Goal: Transaction & Acquisition: Download file/media

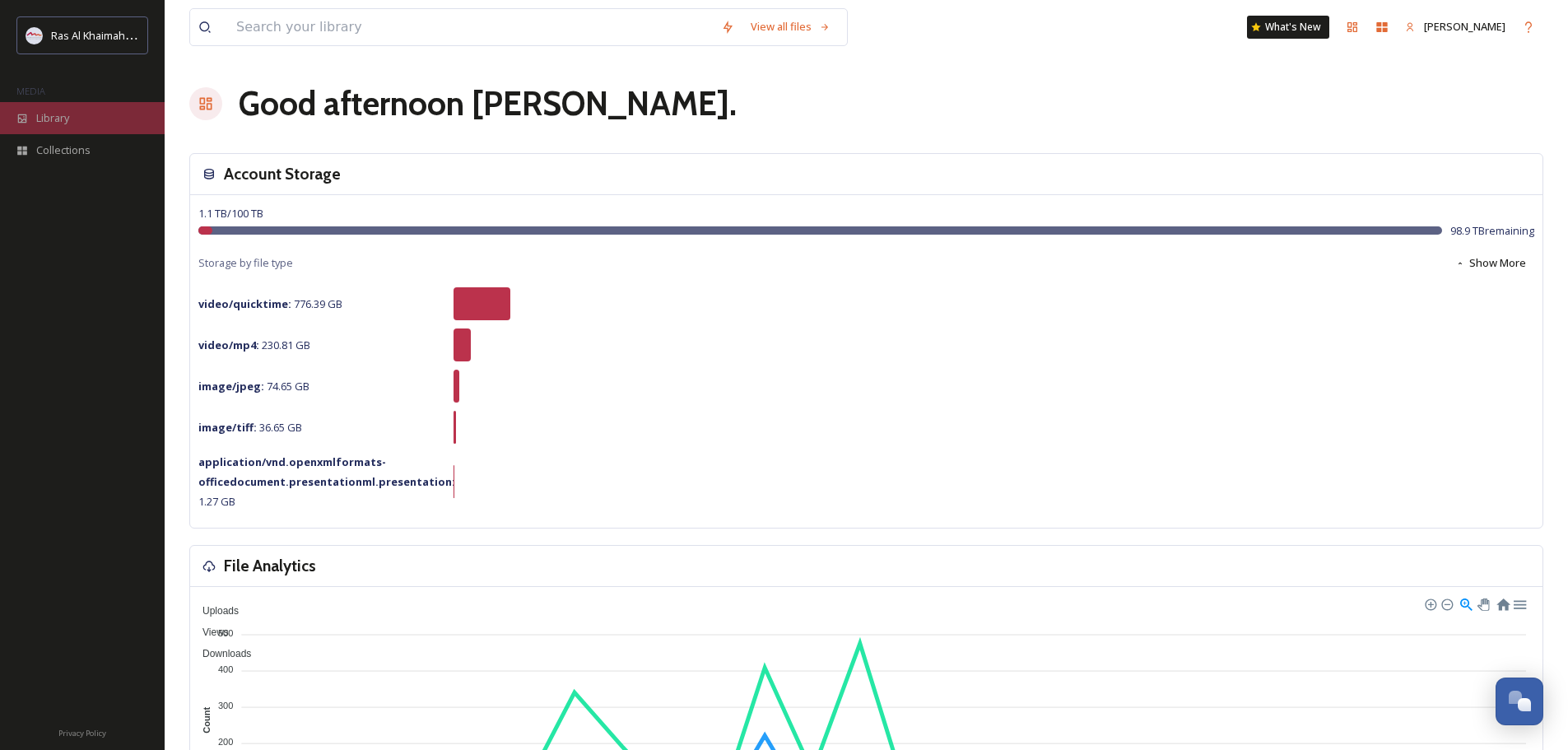
click at [66, 110] on span "Library" at bounding box center [53, 118] width 33 height 16
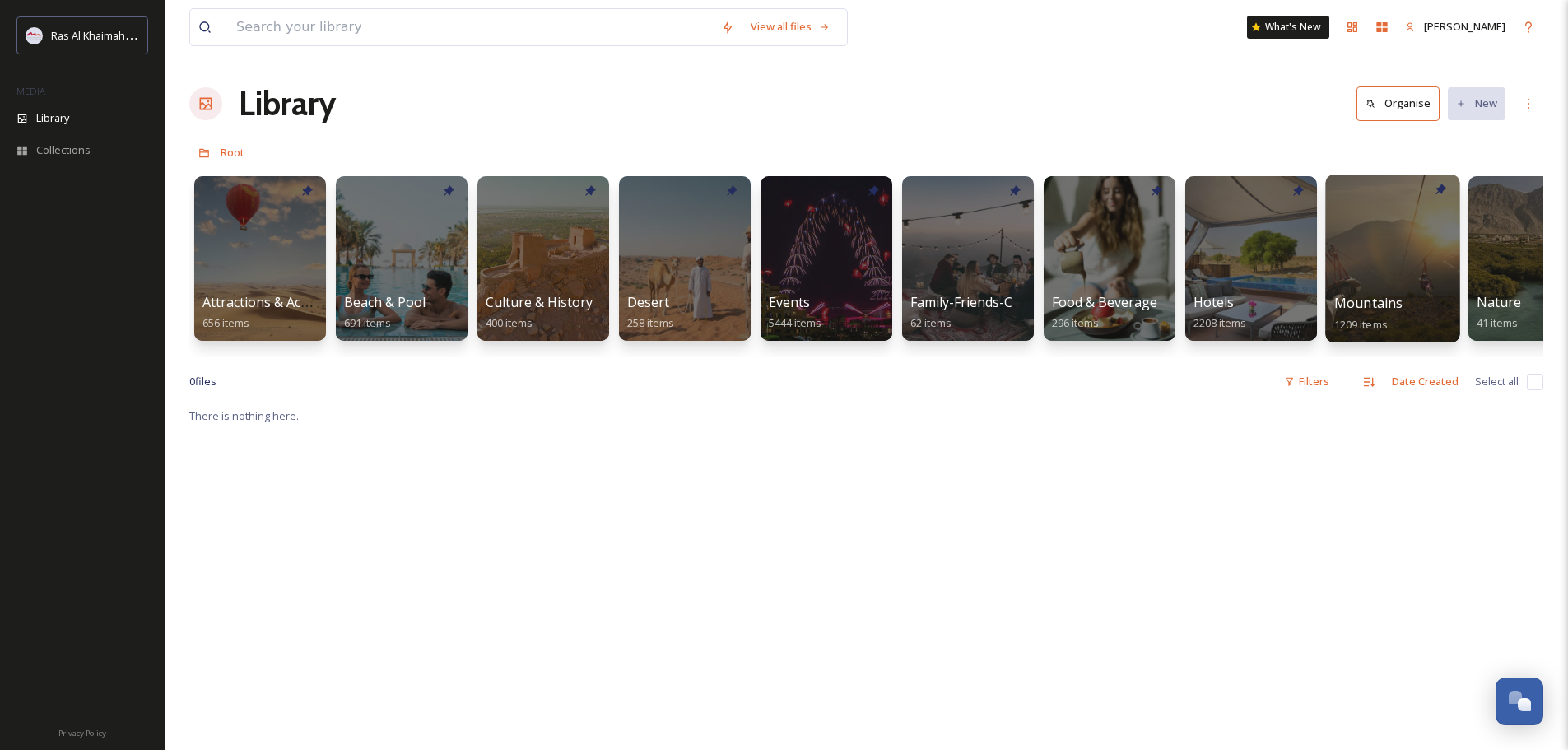
click at [1409, 276] on div at bounding box center [1392, 258] width 134 height 168
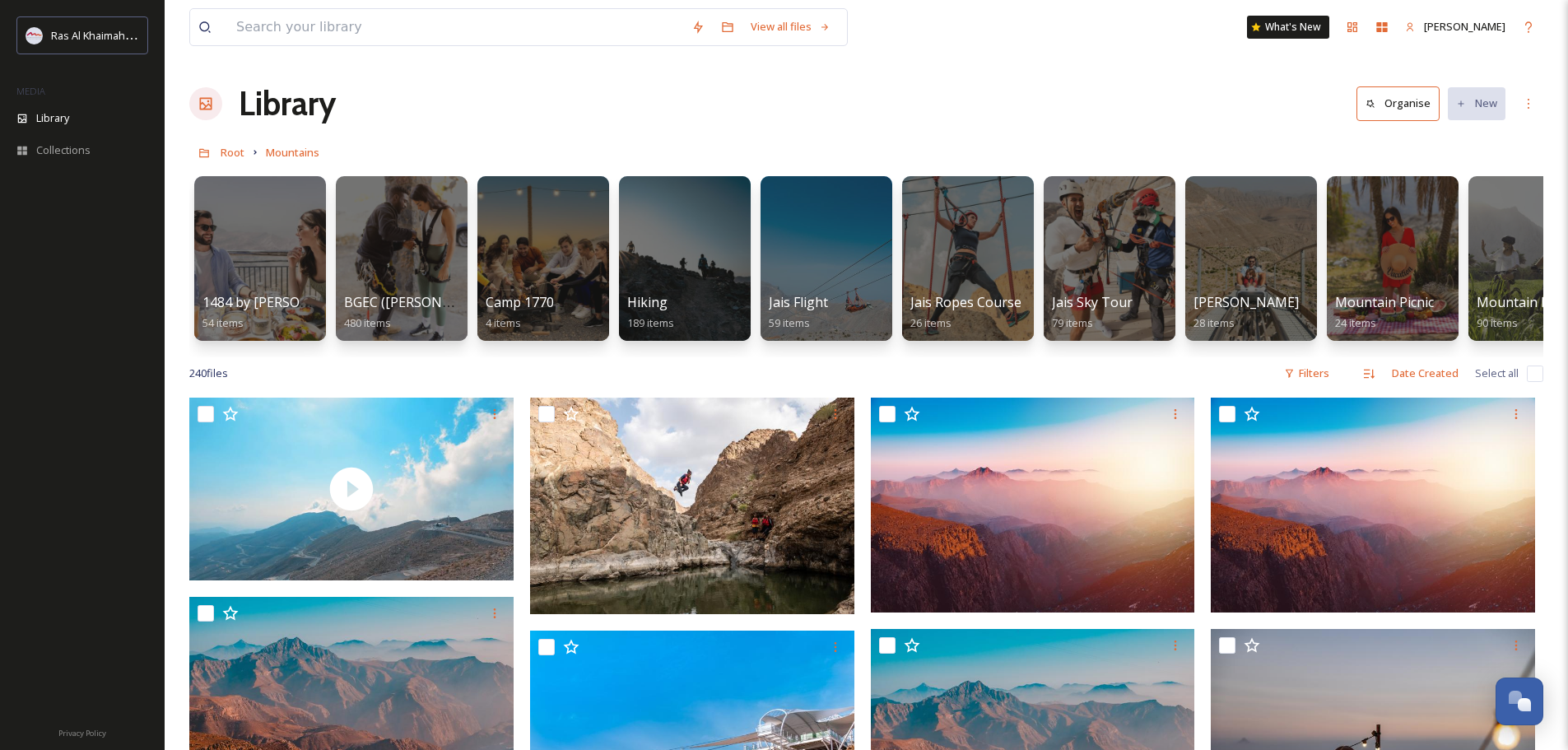
click at [53, 101] on div "MEDIA" at bounding box center [82, 91] width 165 height 21
click at [40, 159] on div "Collections" at bounding box center [82, 150] width 165 height 32
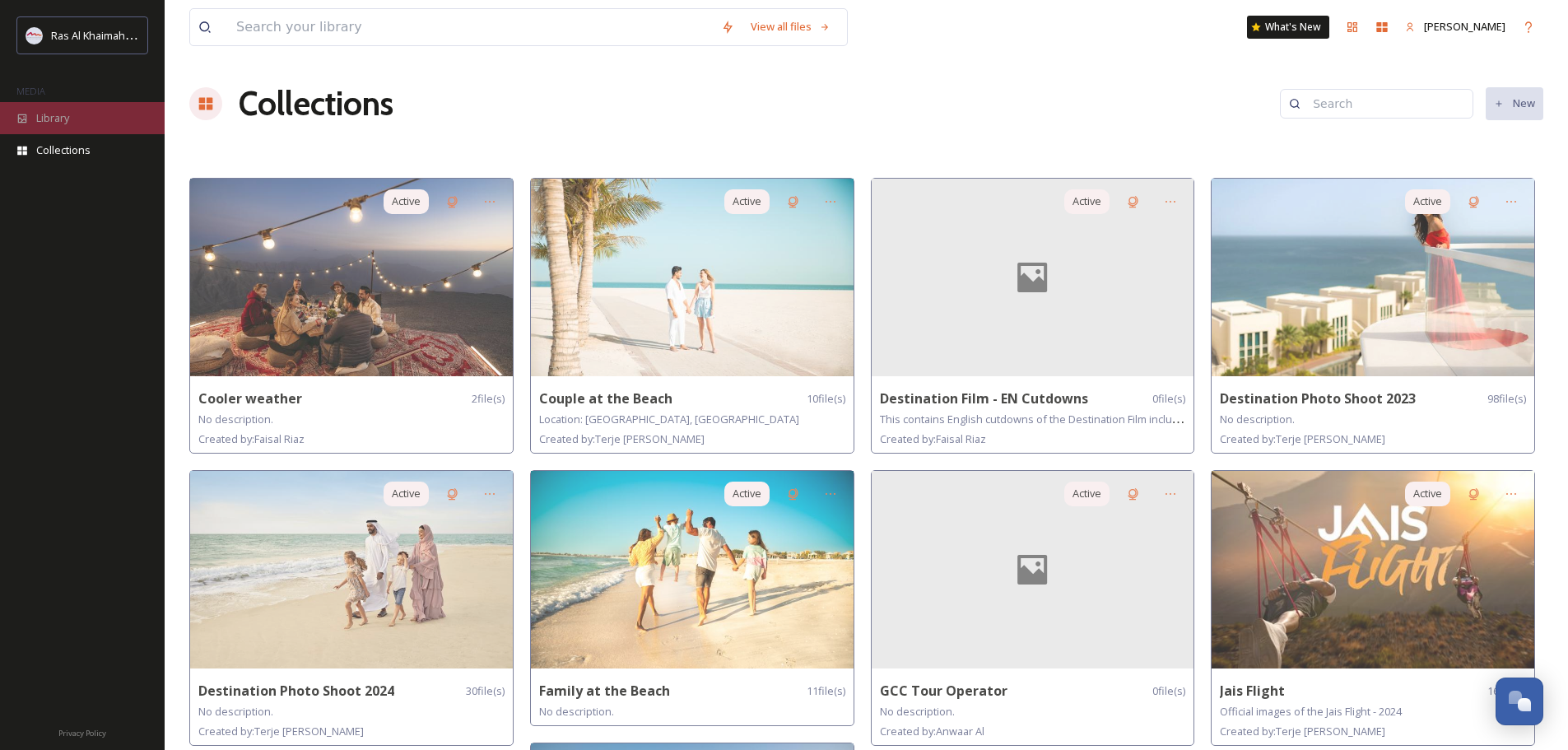
click at [31, 120] on div "Library" at bounding box center [82, 118] width 165 height 32
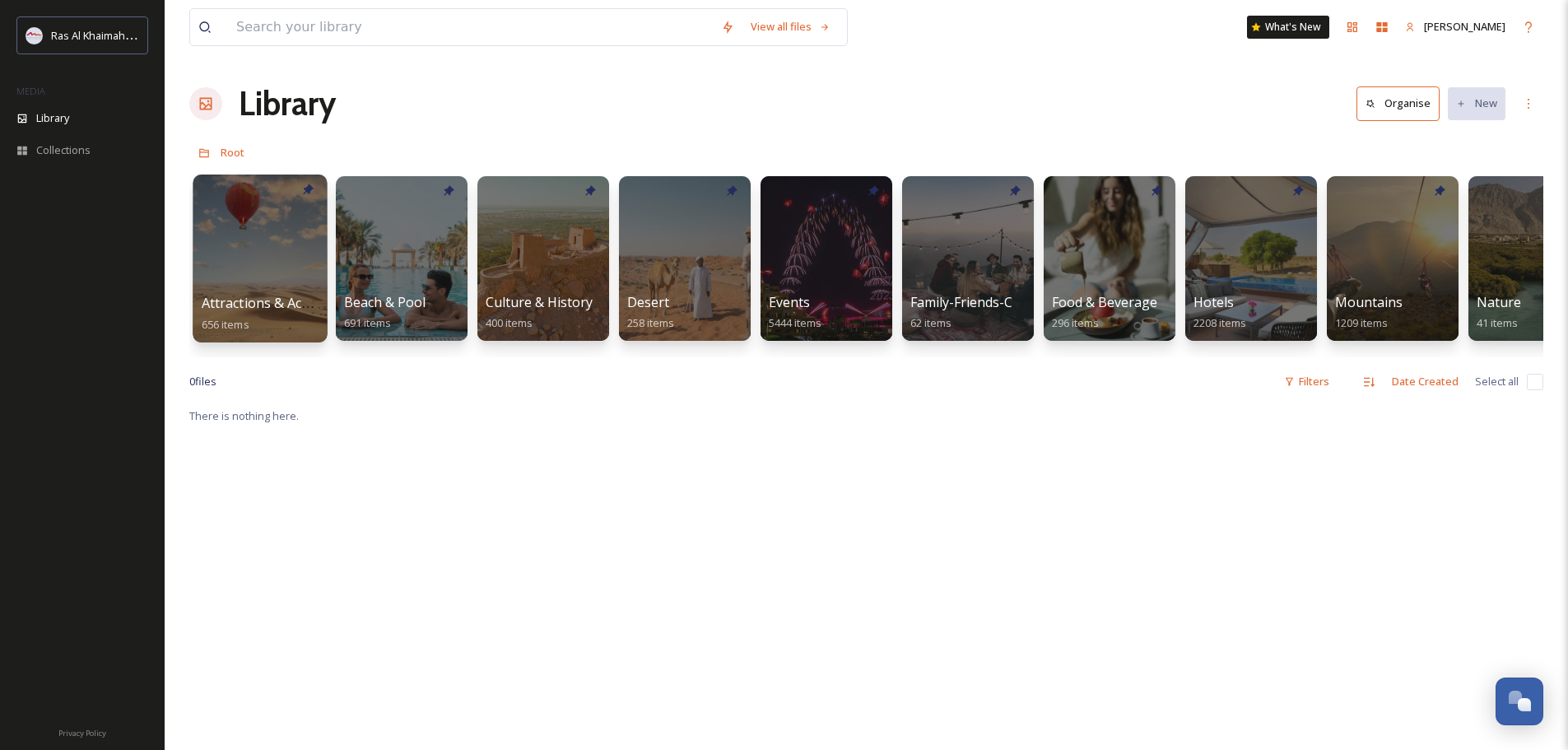
click at [273, 280] on div at bounding box center [259, 258] width 134 height 168
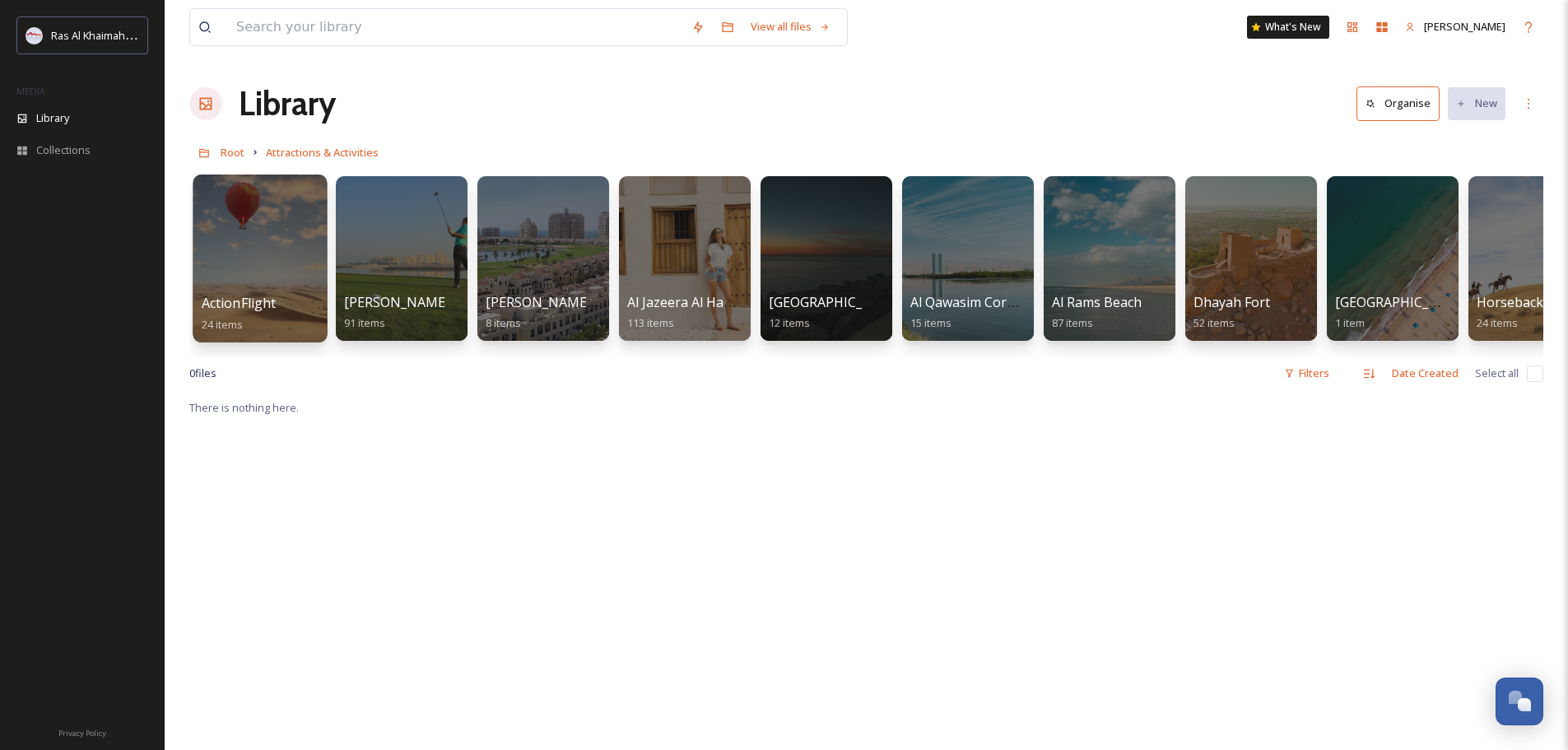
click at [229, 272] on div at bounding box center [259, 258] width 134 height 168
click at [229, 147] on span "Root" at bounding box center [232, 151] width 24 height 15
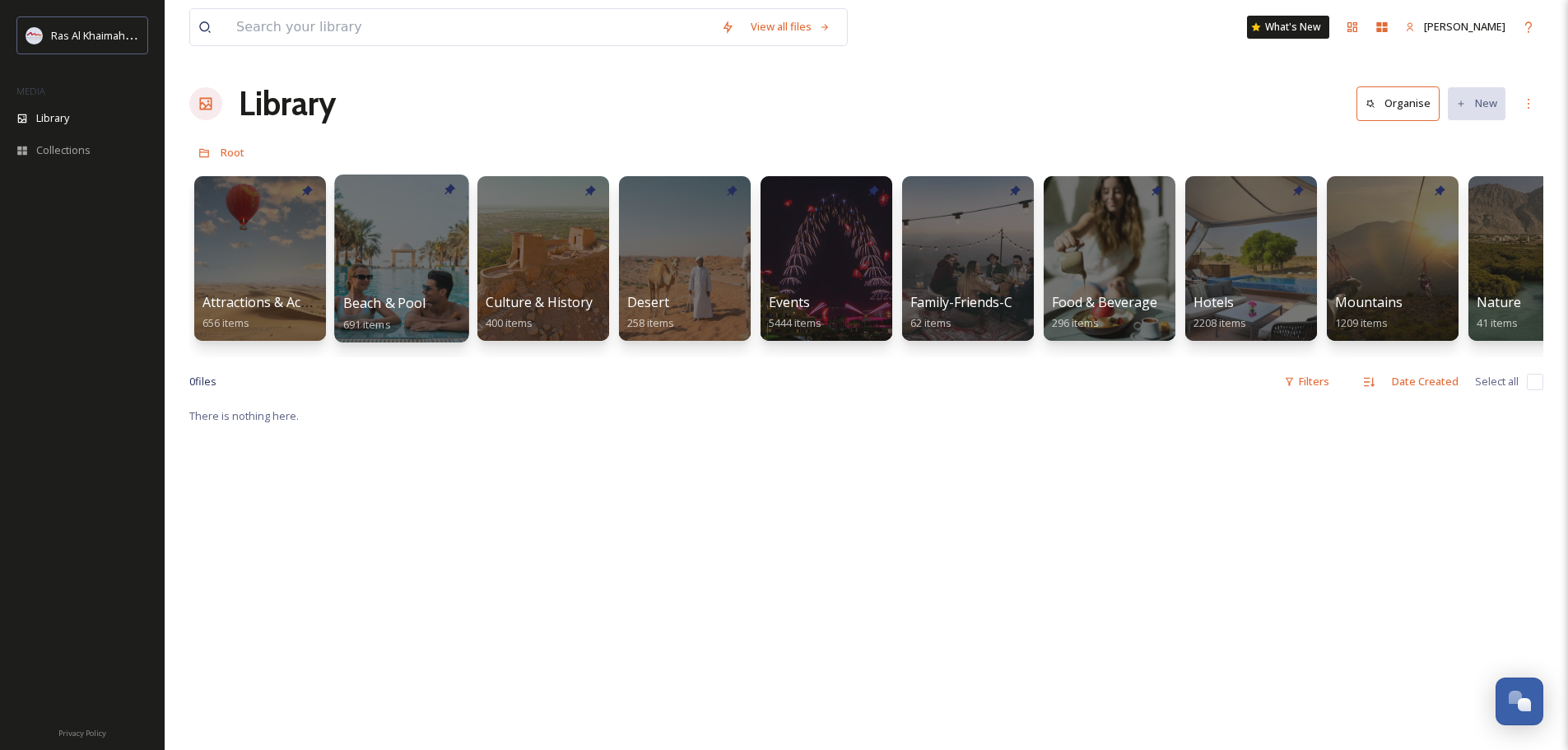
click at [410, 297] on span "Beach & Pool" at bounding box center [384, 303] width 83 height 18
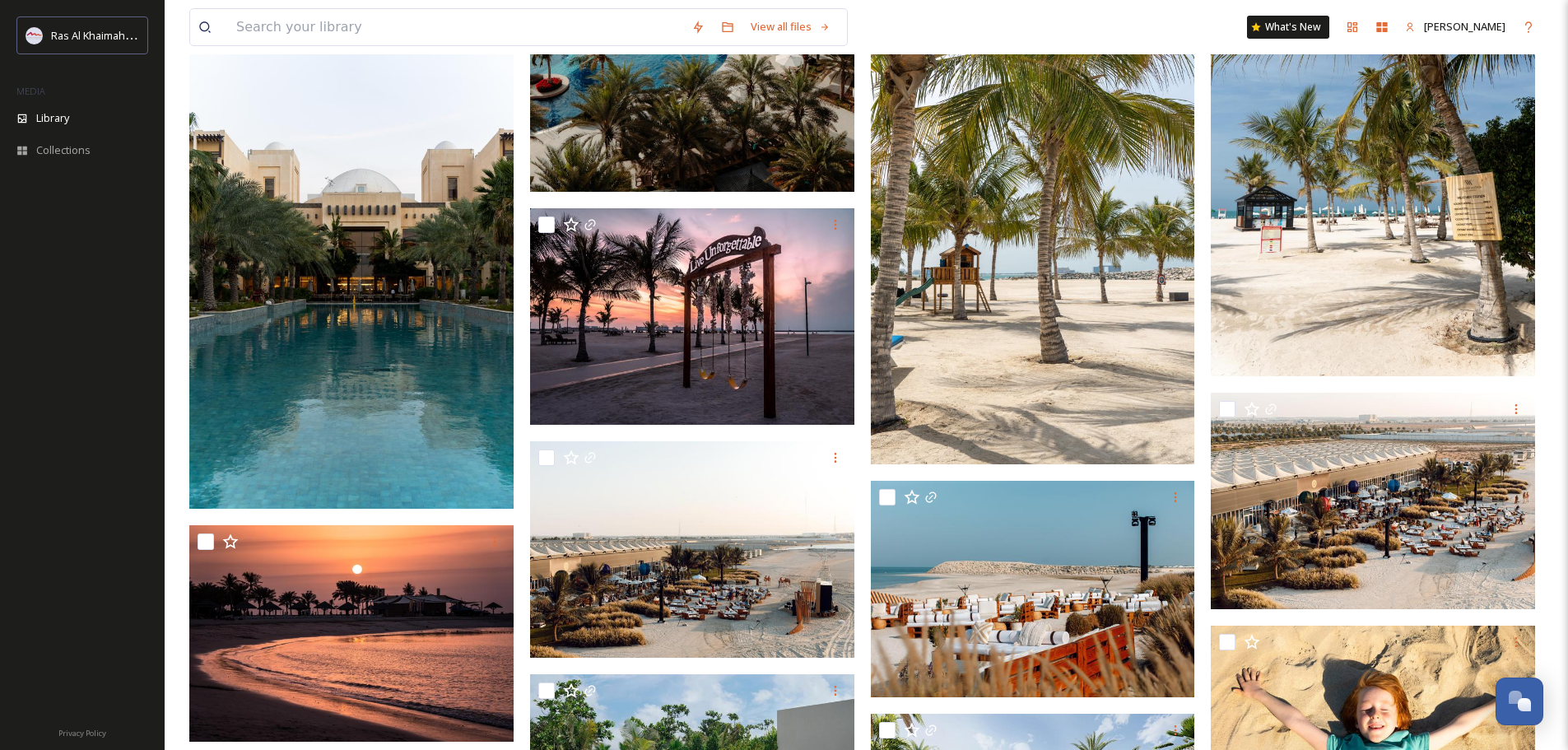
scroll to position [15389, 0]
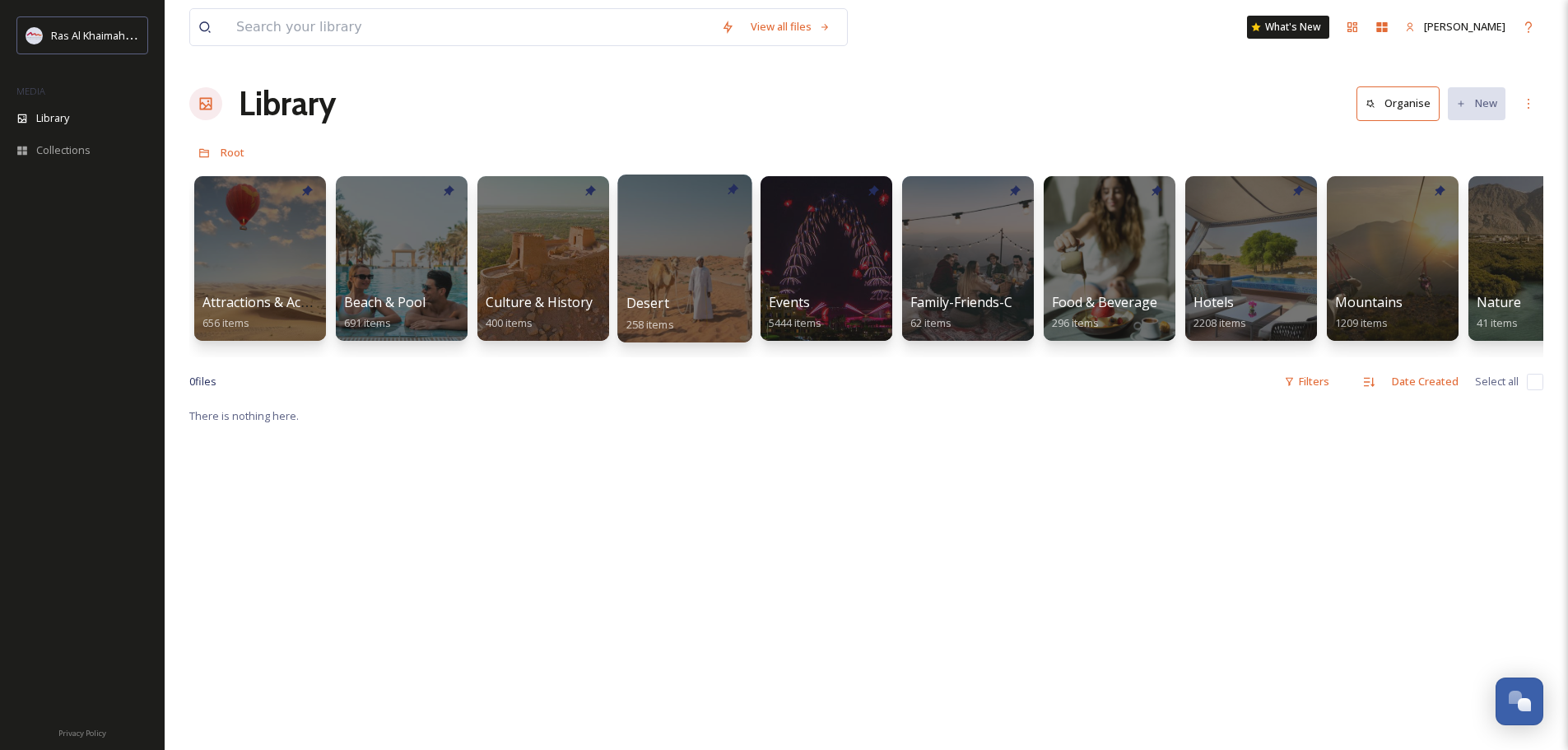
click at [681, 270] on div at bounding box center [684, 258] width 134 height 168
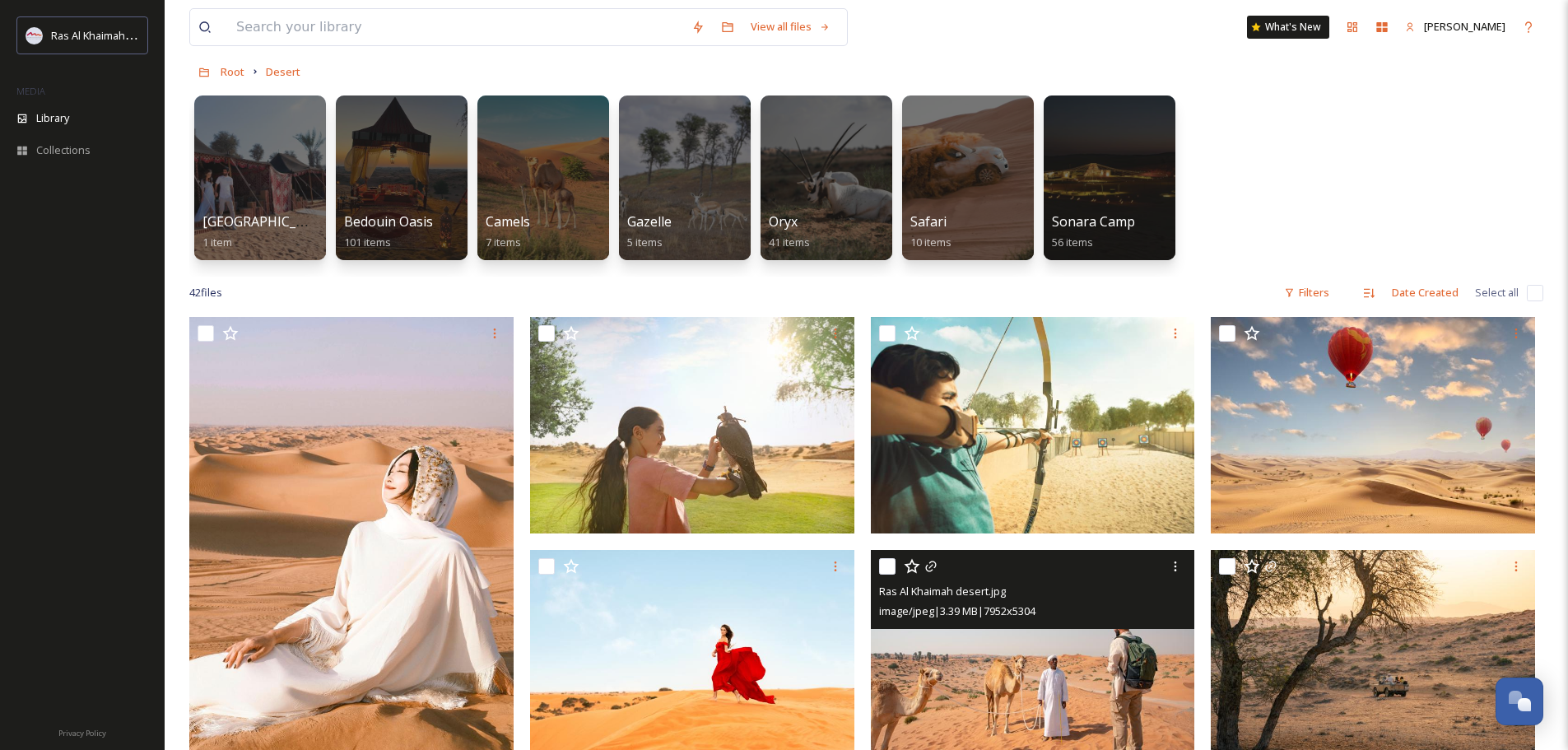
scroll to position [163, 0]
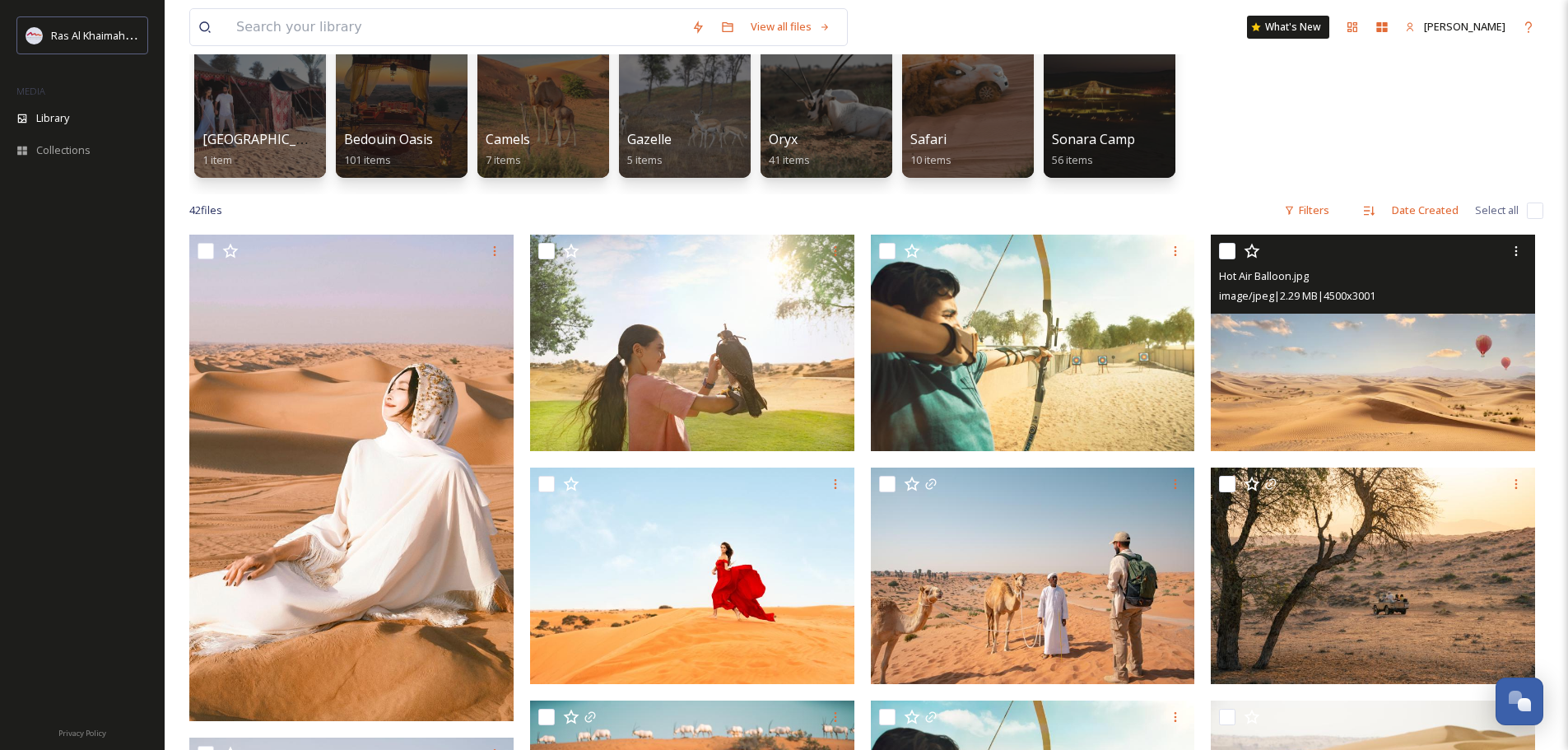
click at [1375, 293] on span "image/jpeg | 2.29 MB | 4500 x 3001" at bounding box center [1297, 295] width 157 height 15
click at [1360, 367] on img at bounding box center [1373, 342] width 324 height 216
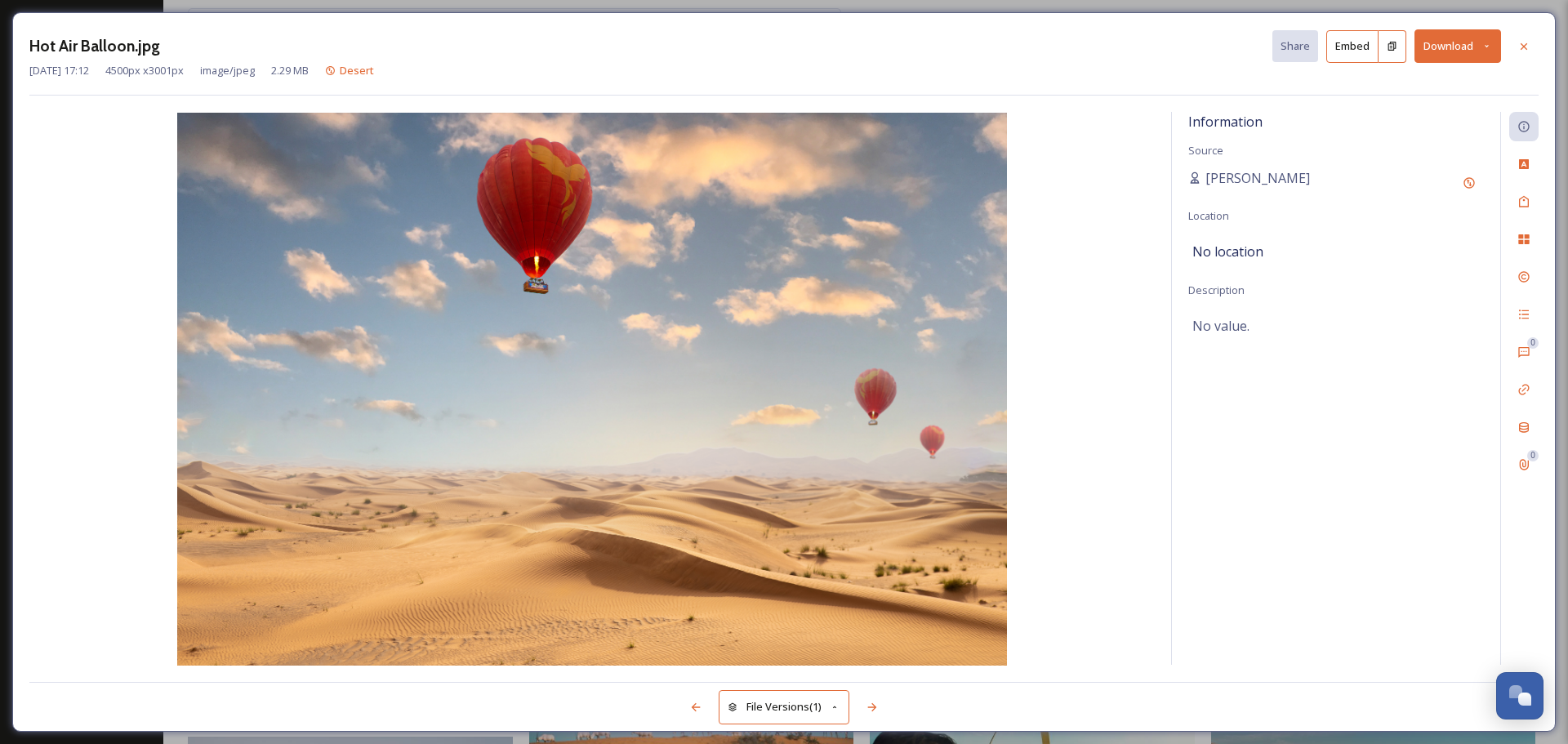
click at [1525, 43] on icon at bounding box center [1524, 46] width 13 height 13
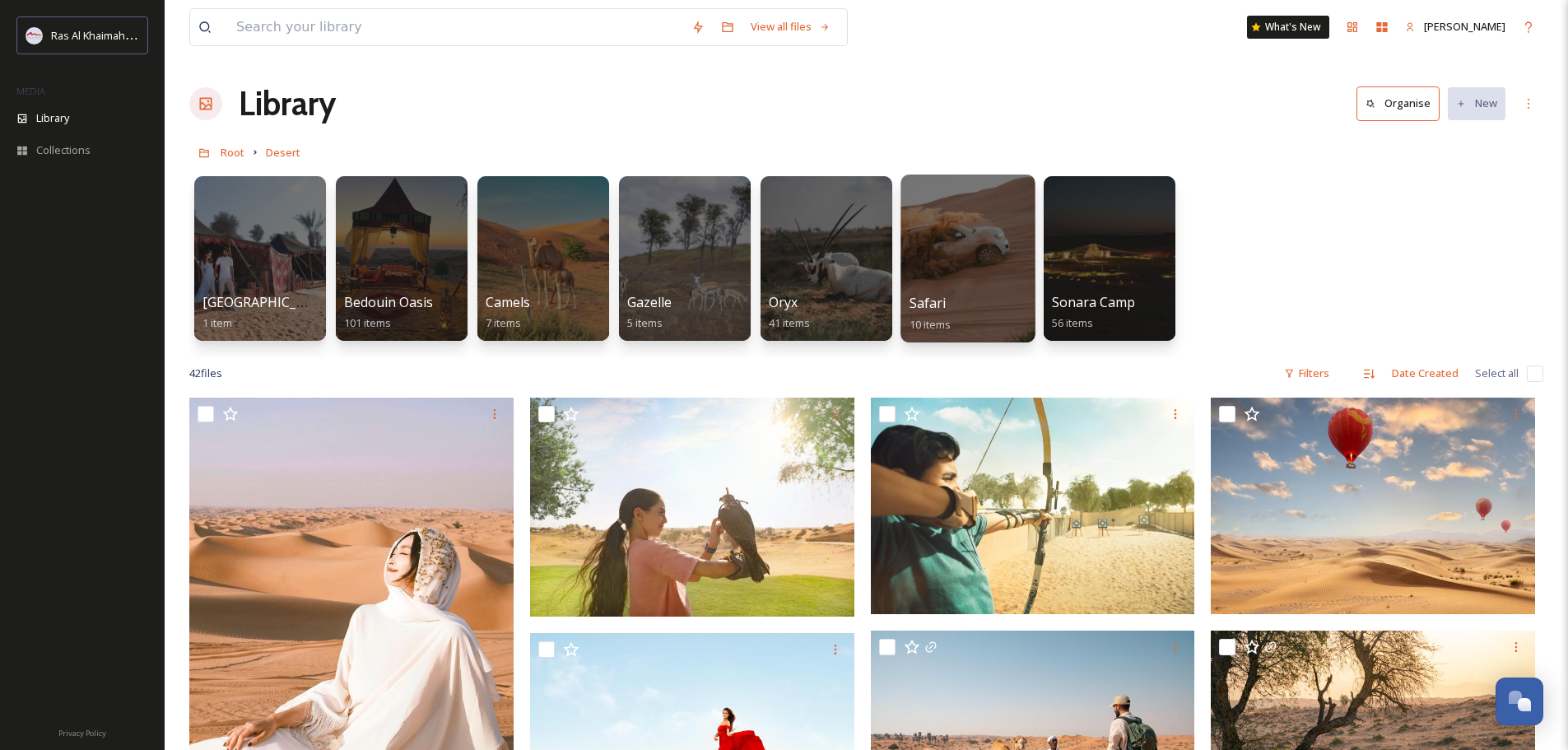
click at [1009, 258] on div at bounding box center [967, 258] width 134 height 168
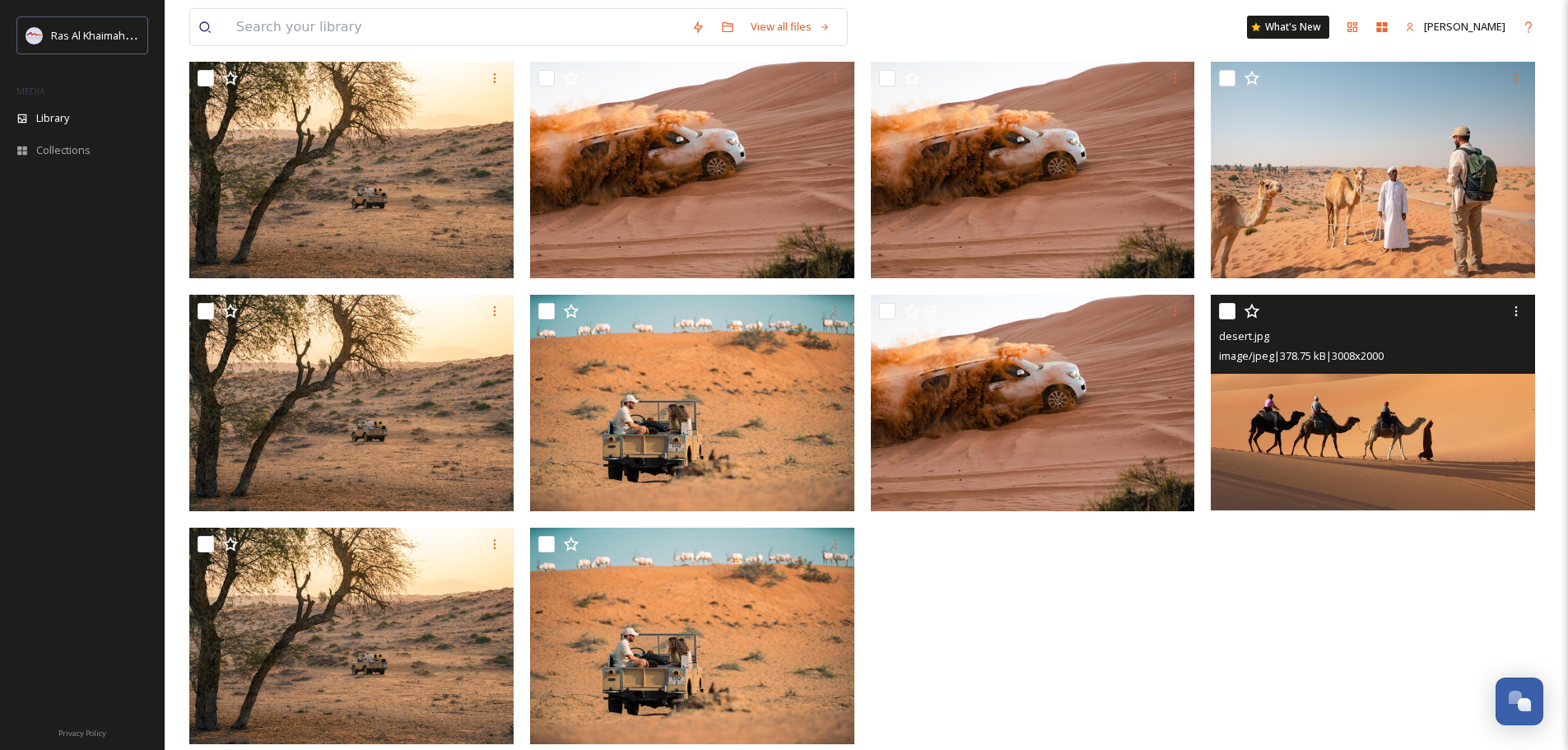
scroll to position [165, 0]
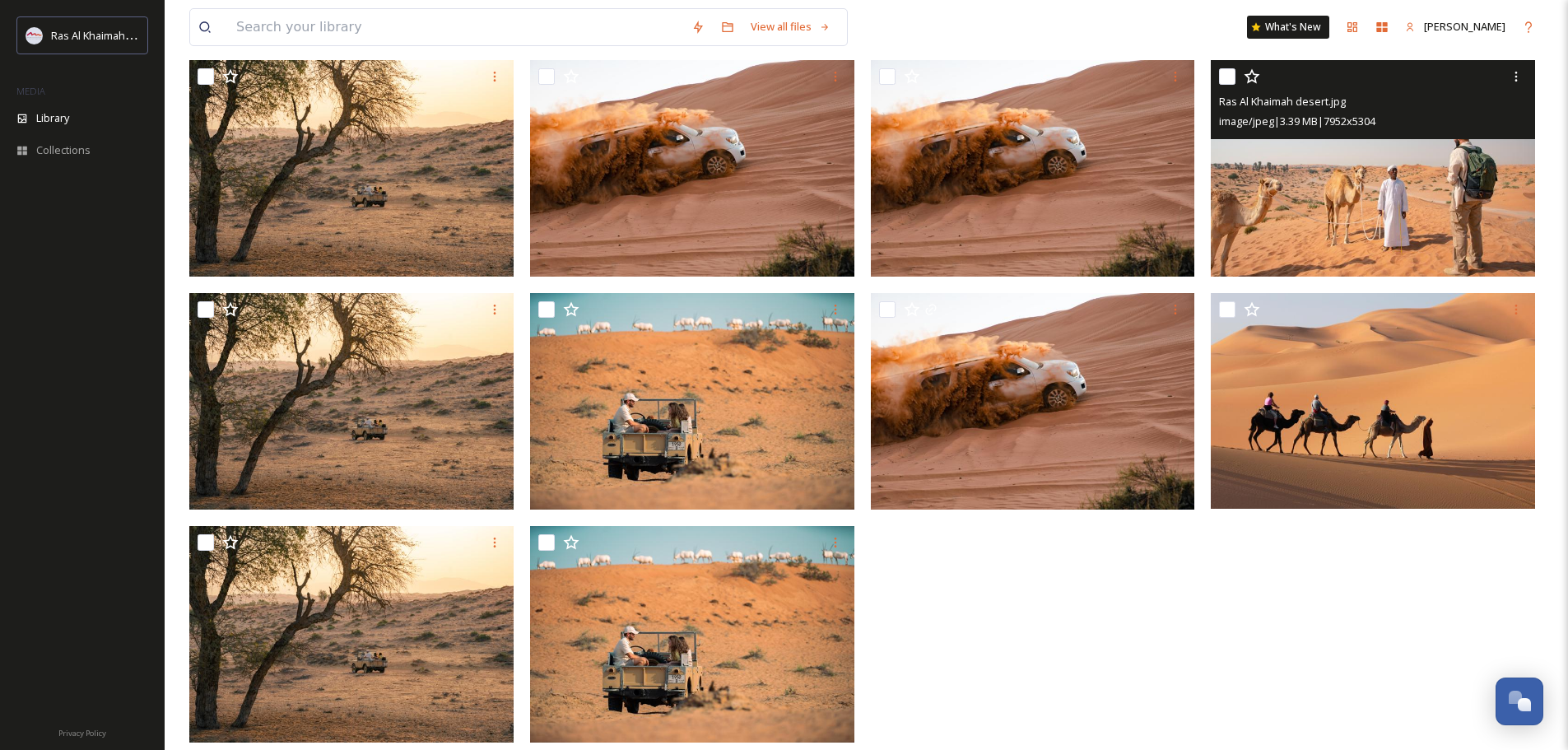
click at [1409, 185] on img at bounding box center [1373, 168] width 324 height 216
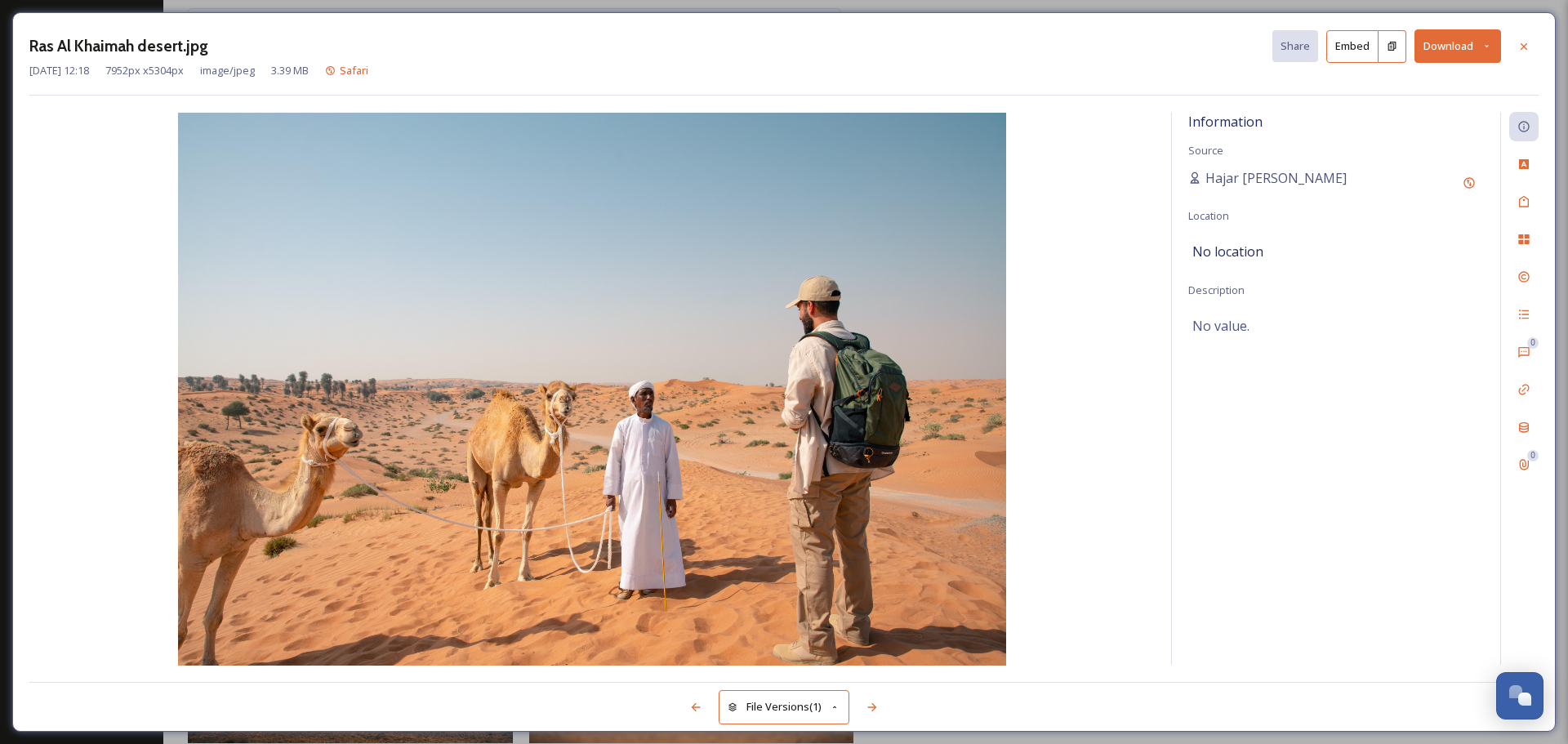
click at [1428, 48] on button "Download" at bounding box center [1459, 46] width 87 height 34
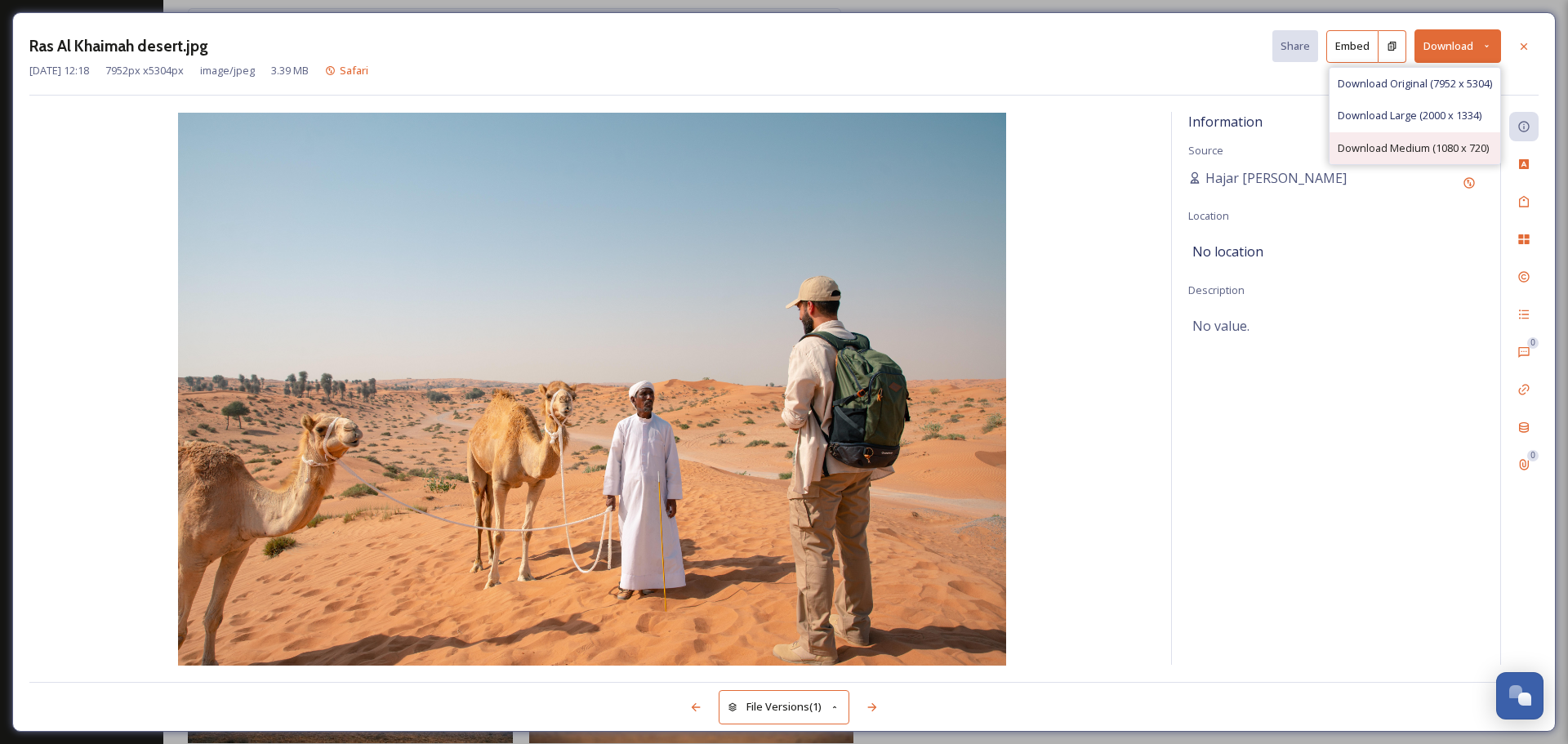
click at [1421, 157] on div "Download Medium (1080 x 720)" at bounding box center [1415, 148] width 171 height 32
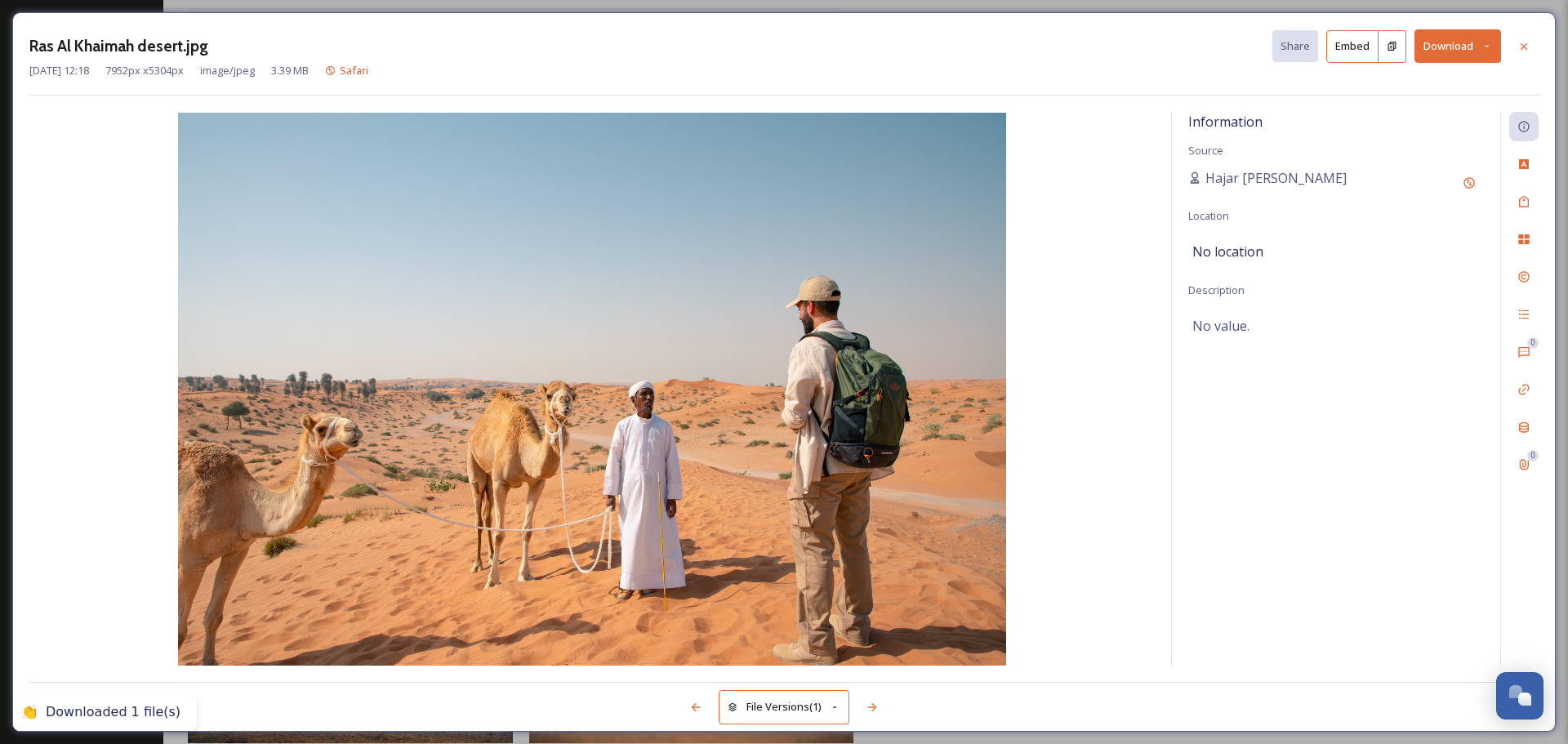
click at [1492, 52] on button "Download" at bounding box center [1459, 46] width 87 height 34
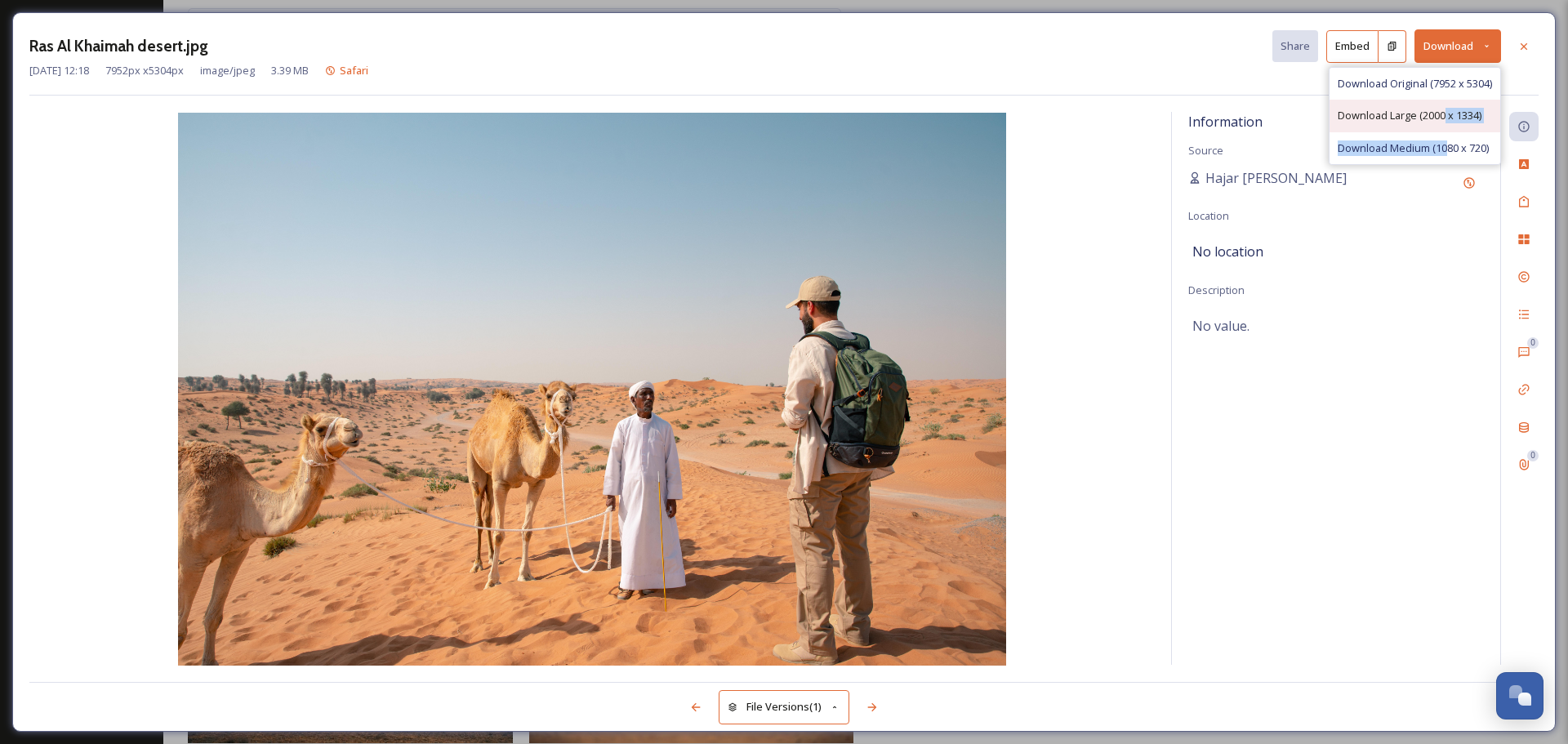
drag, startPoint x: 1447, startPoint y: 152, endPoint x: 1443, endPoint y: 122, distance: 30.3
click at [1443, 122] on div "Download Original (7952 x 5304) Download Large (2000 x 1334) Download Medium (1…" at bounding box center [1415, 115] width 172 height 98
click at [1416, 88] on span "Download Original (7952 x 5304)" at bounding box center [1415, 83] width 155 height 16
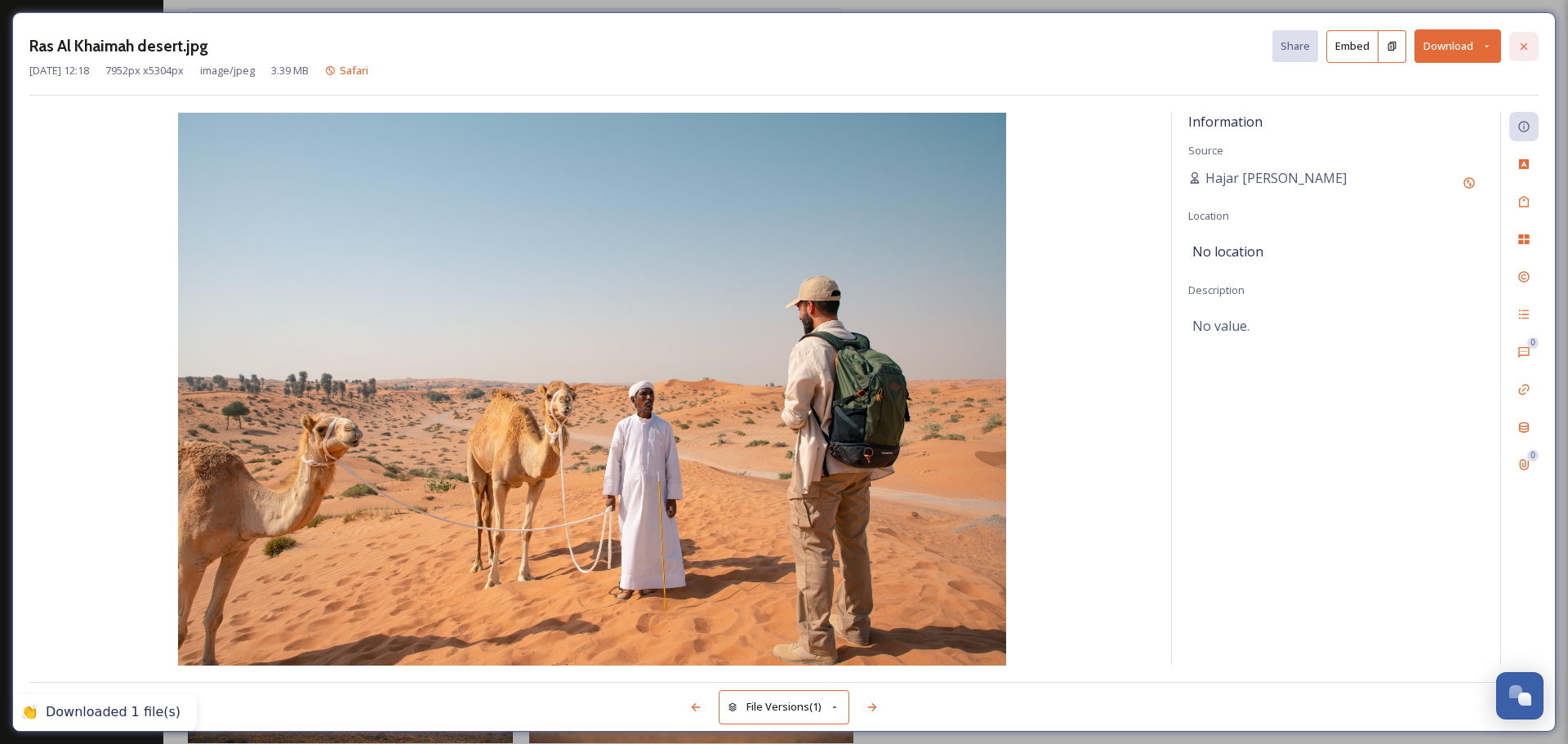
click at [1525, 51] on icon at bounding box center [1524, 46] width 13 height 13
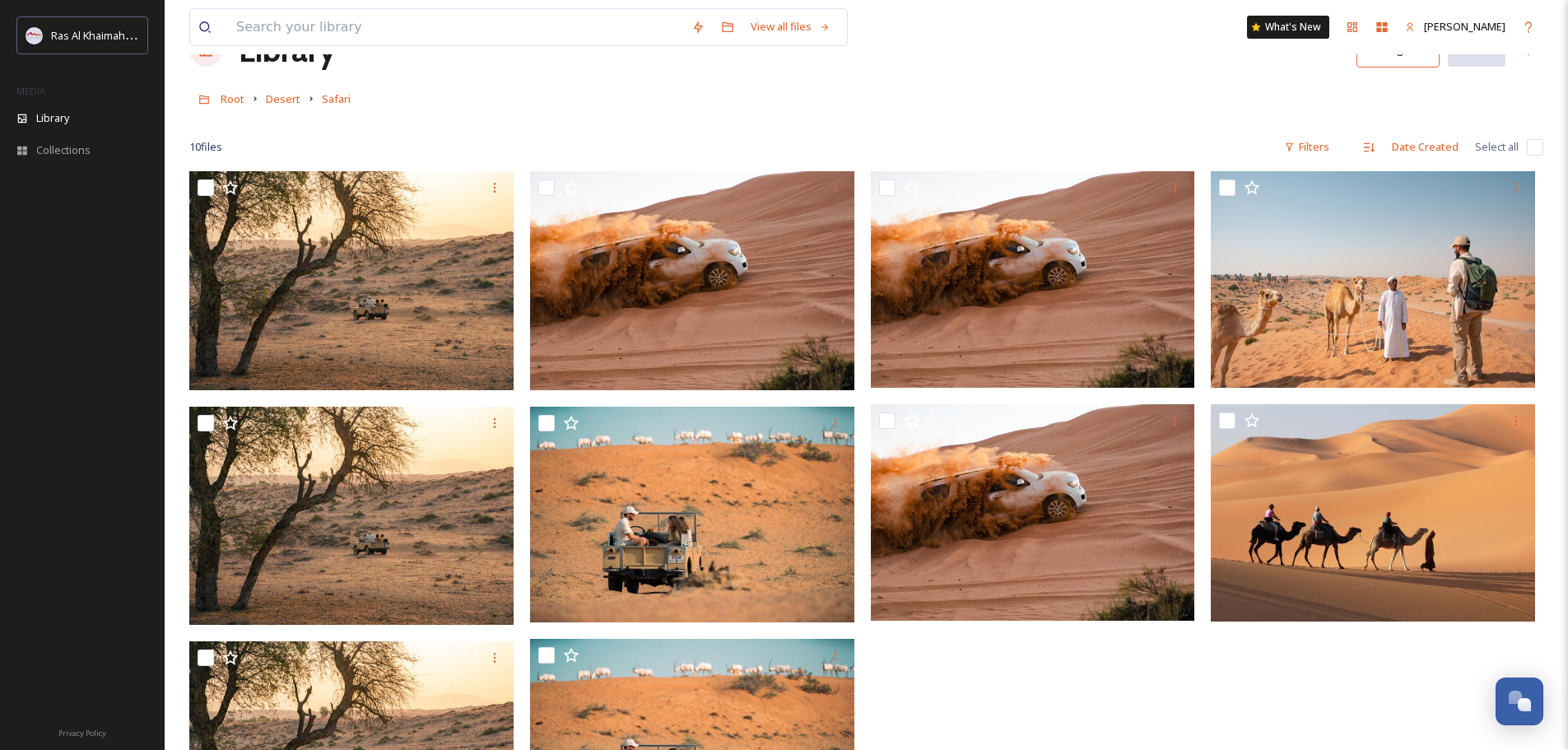
scroll to position [82, 0]
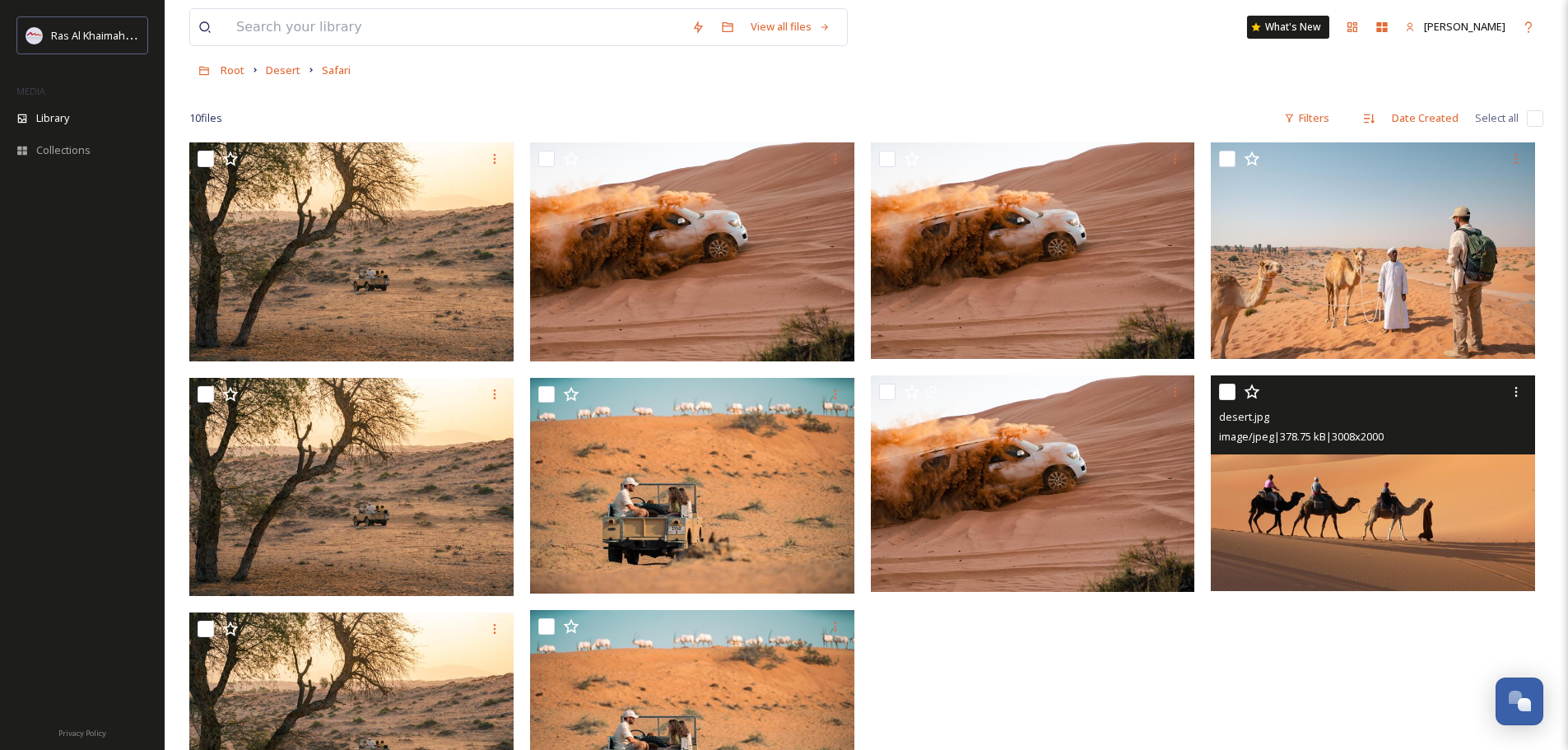
click at [1369, 517] on img at bounding box center [1373, 483] width 324 height 215
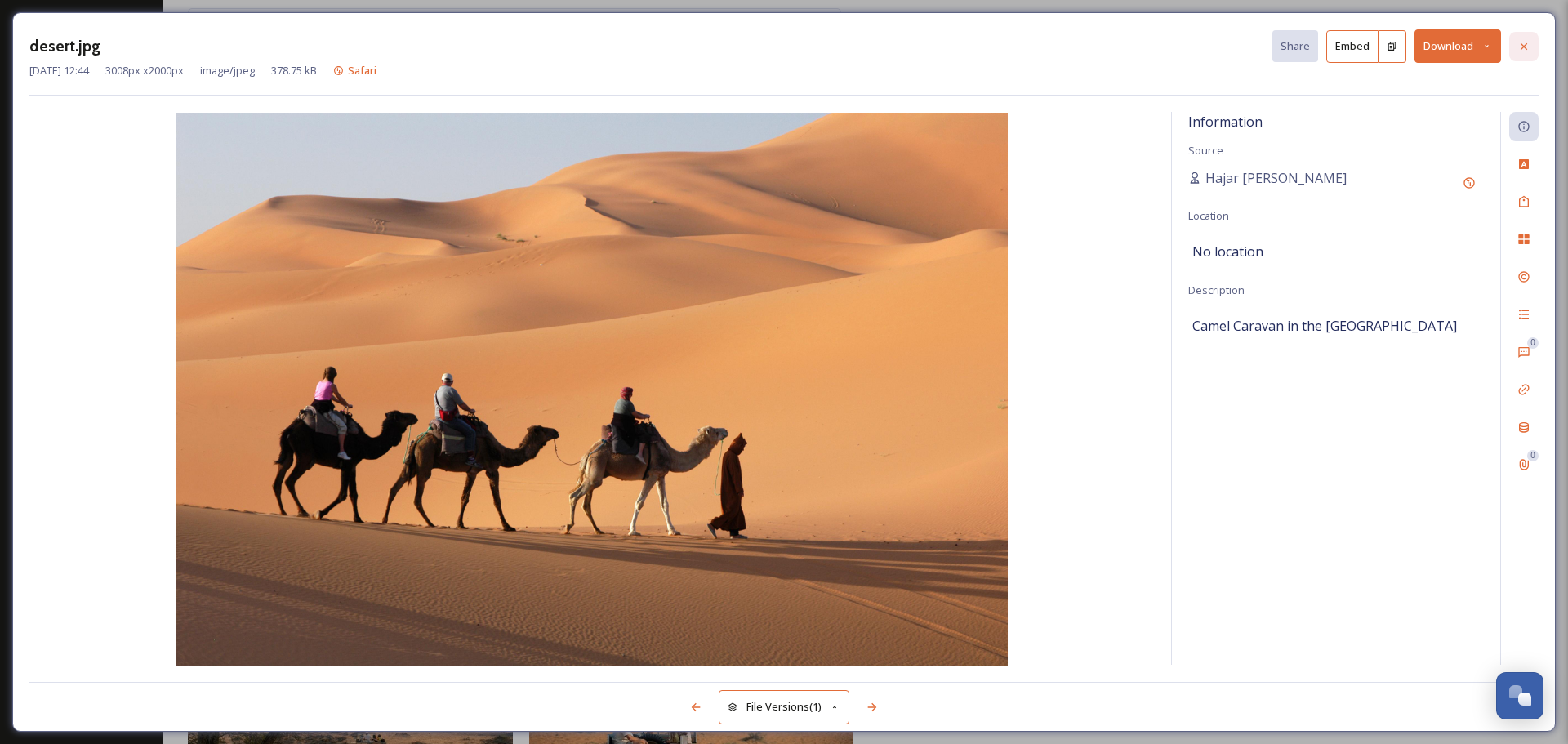
click at [1523, 48] on icon at bounding box center [1525, 46] width 7 height 7
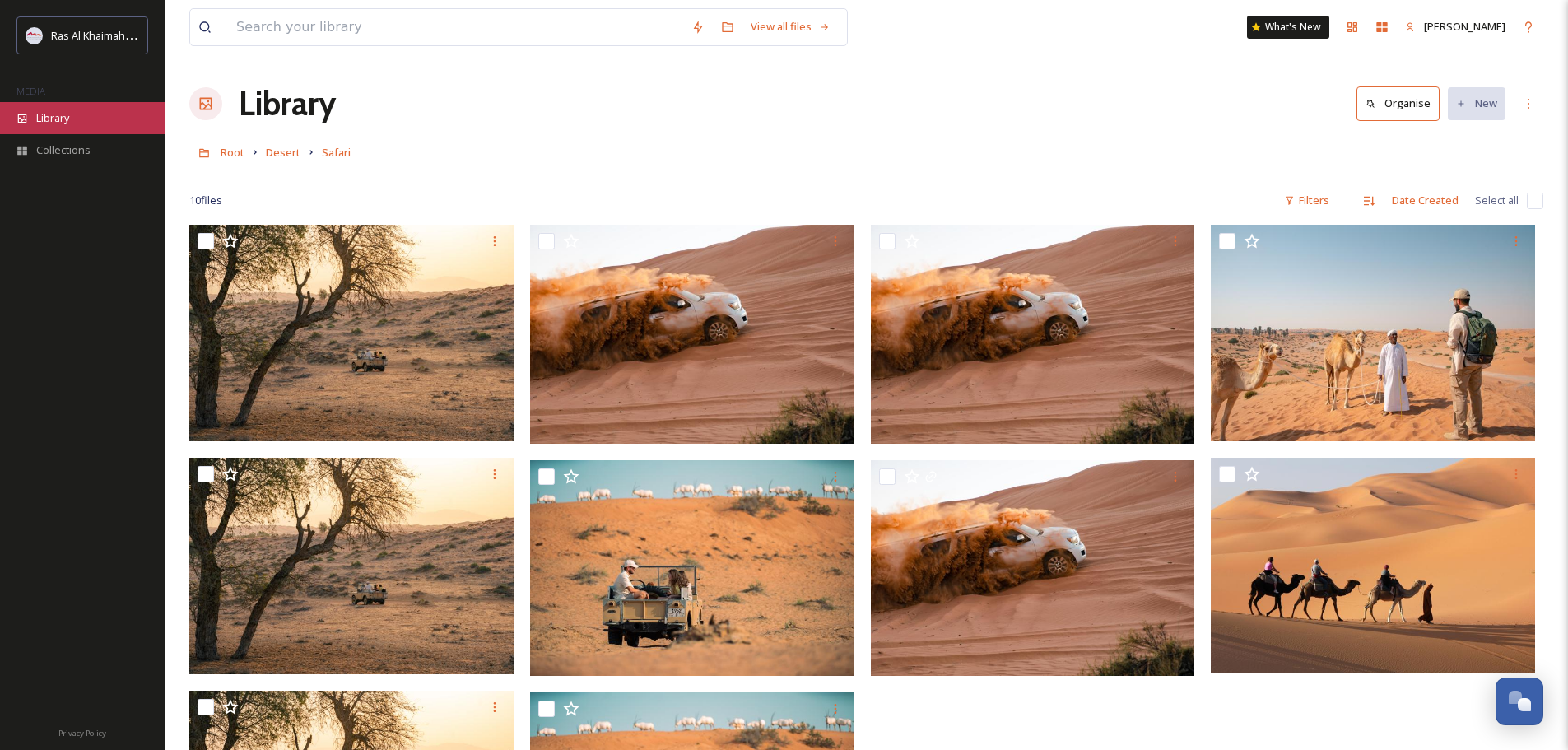
click at [64, 117] on span "Library" at bounding box center [53, 118] width 33 height 16
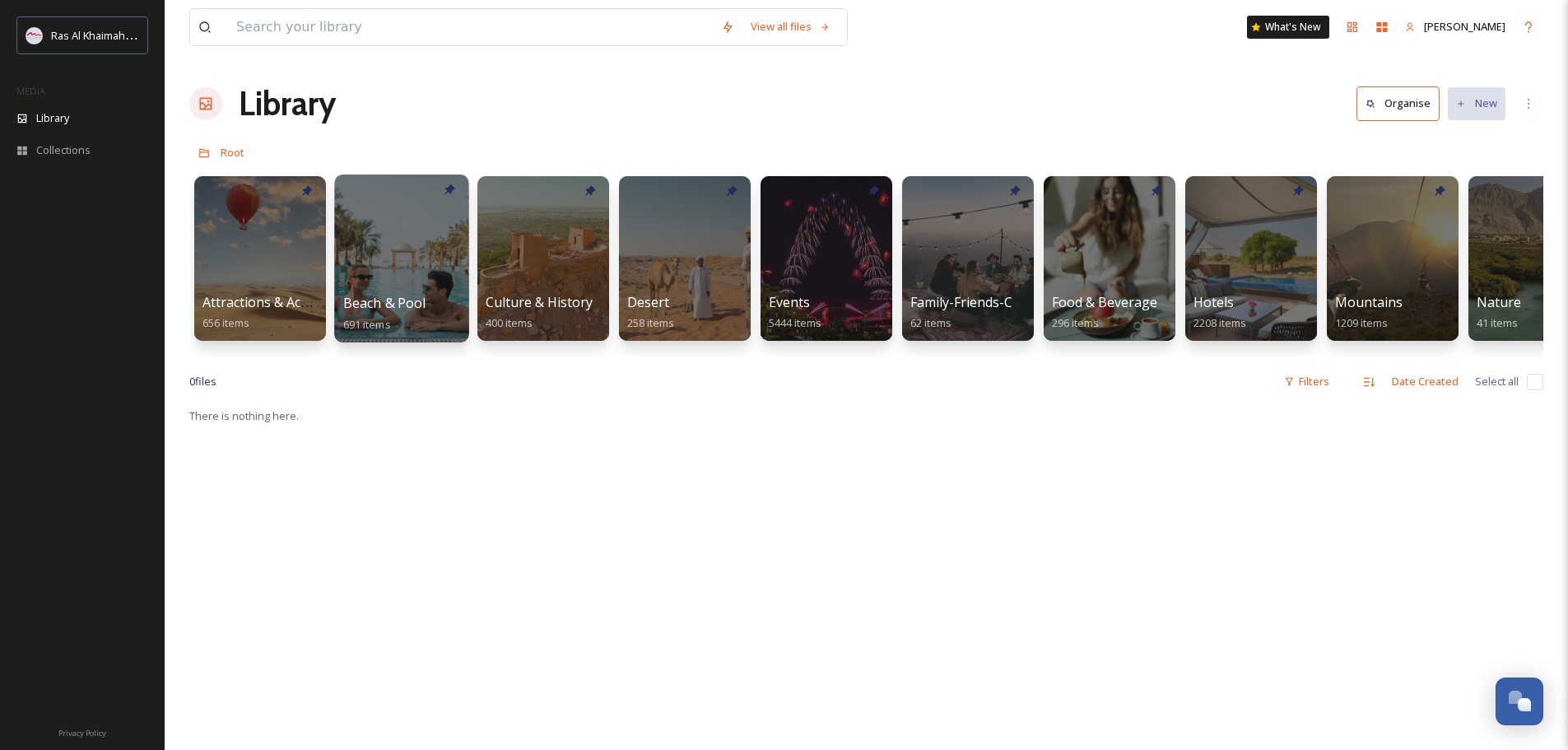
click at [415, 263] on div at bounding box center [401, 258] width 134 height 168
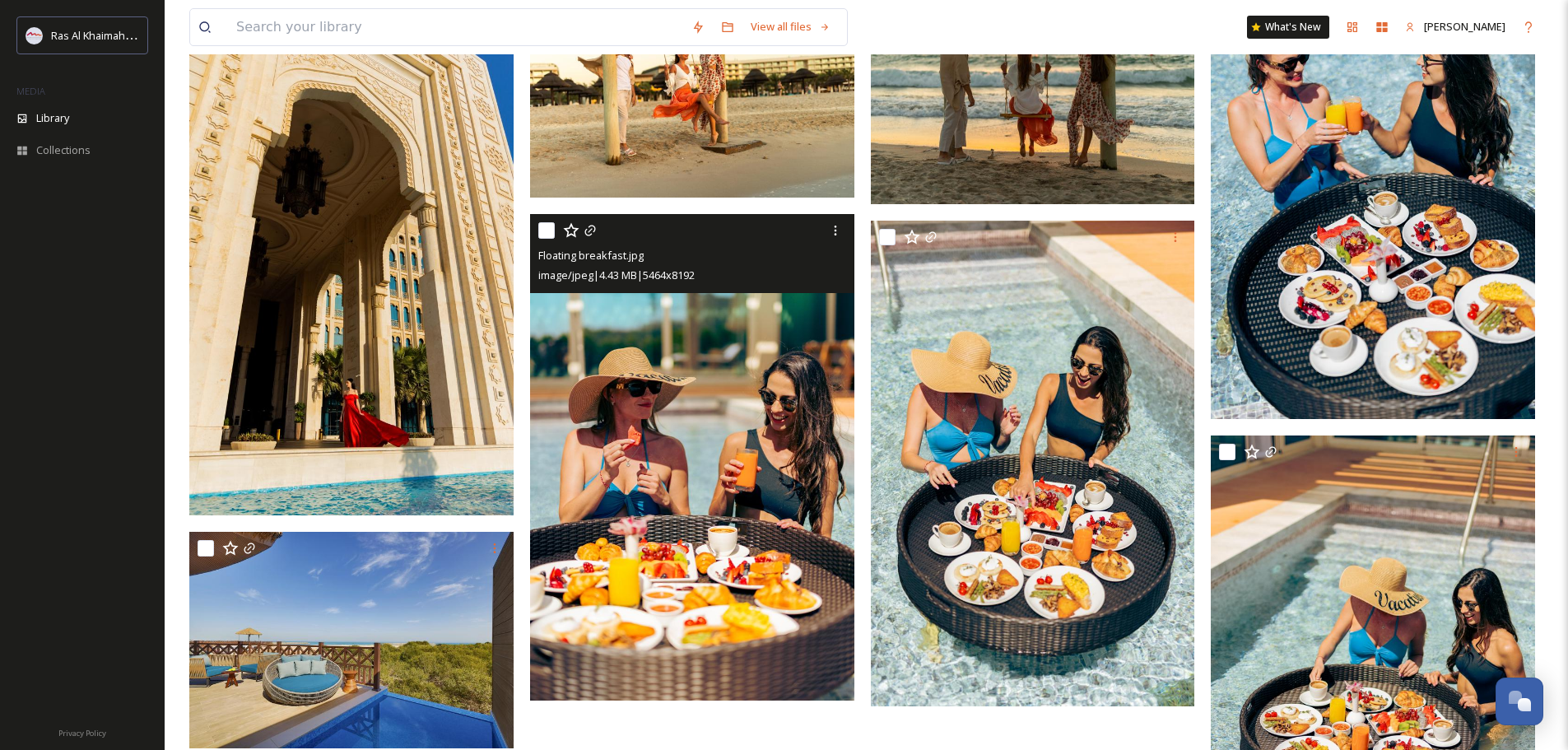
scroll to position [5923, 0]
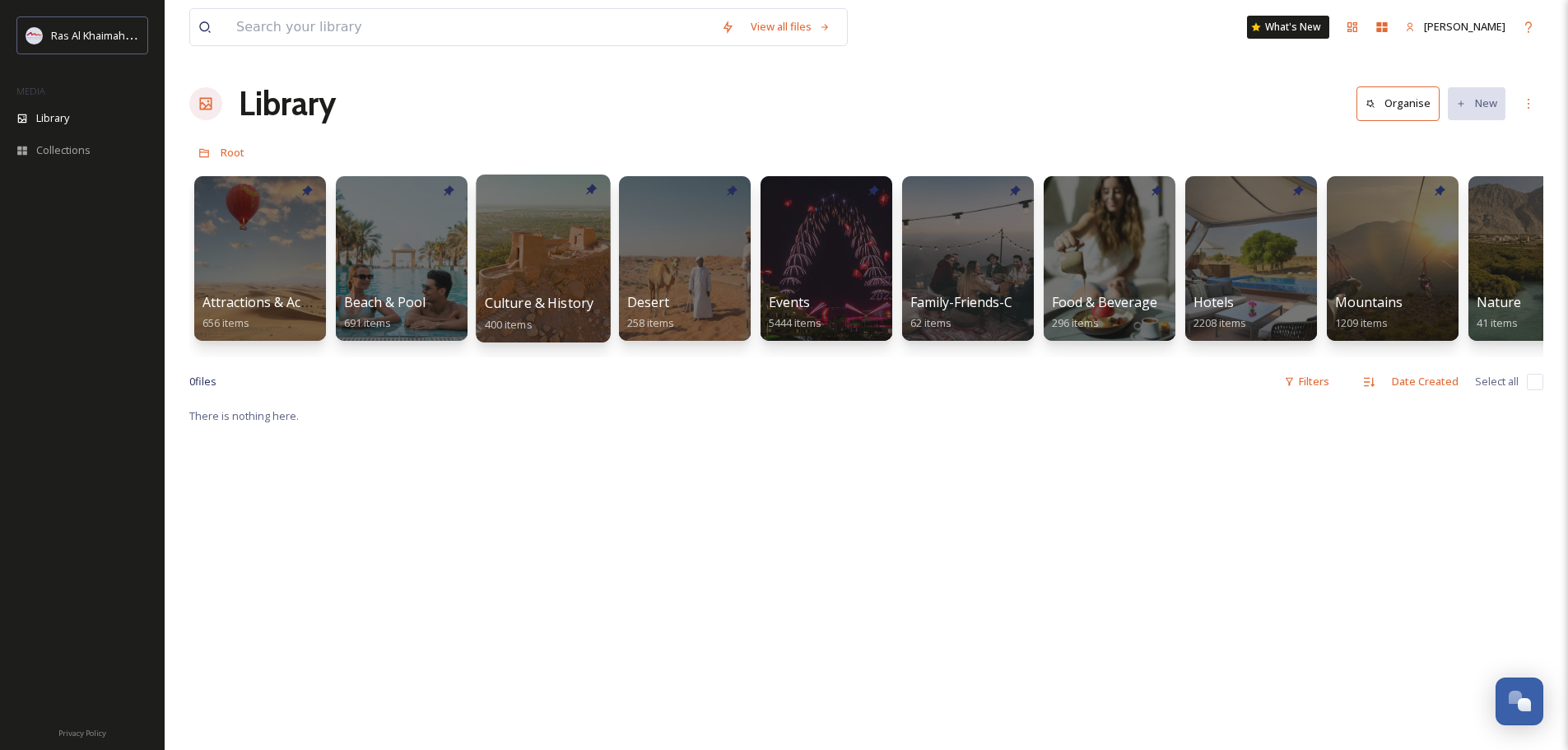
click at [518, 277] on div at bounding box center [542, 258] width 134 height 168
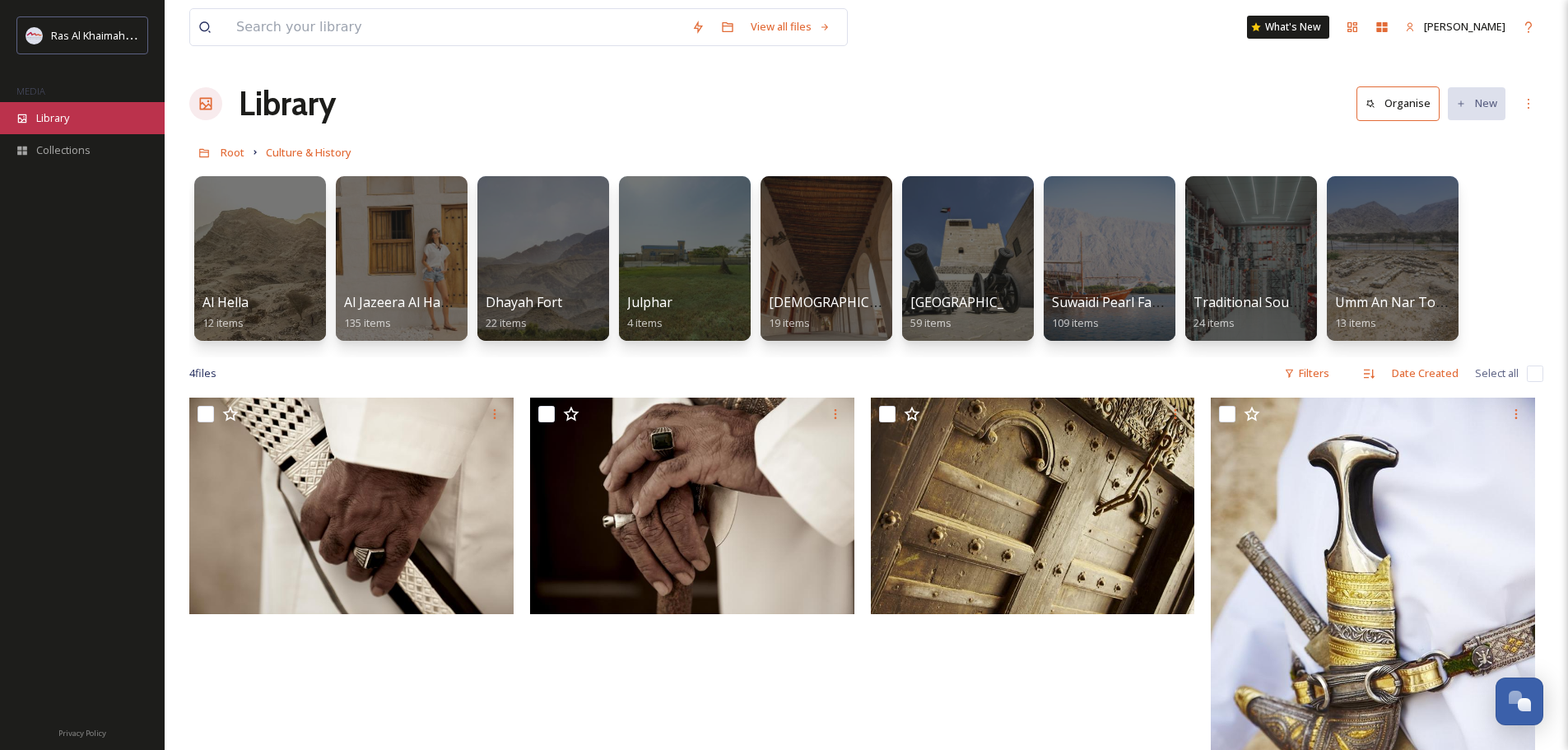
click at [53, 116] on span "Library" at bounding box center [53, 118] width 33 height 16
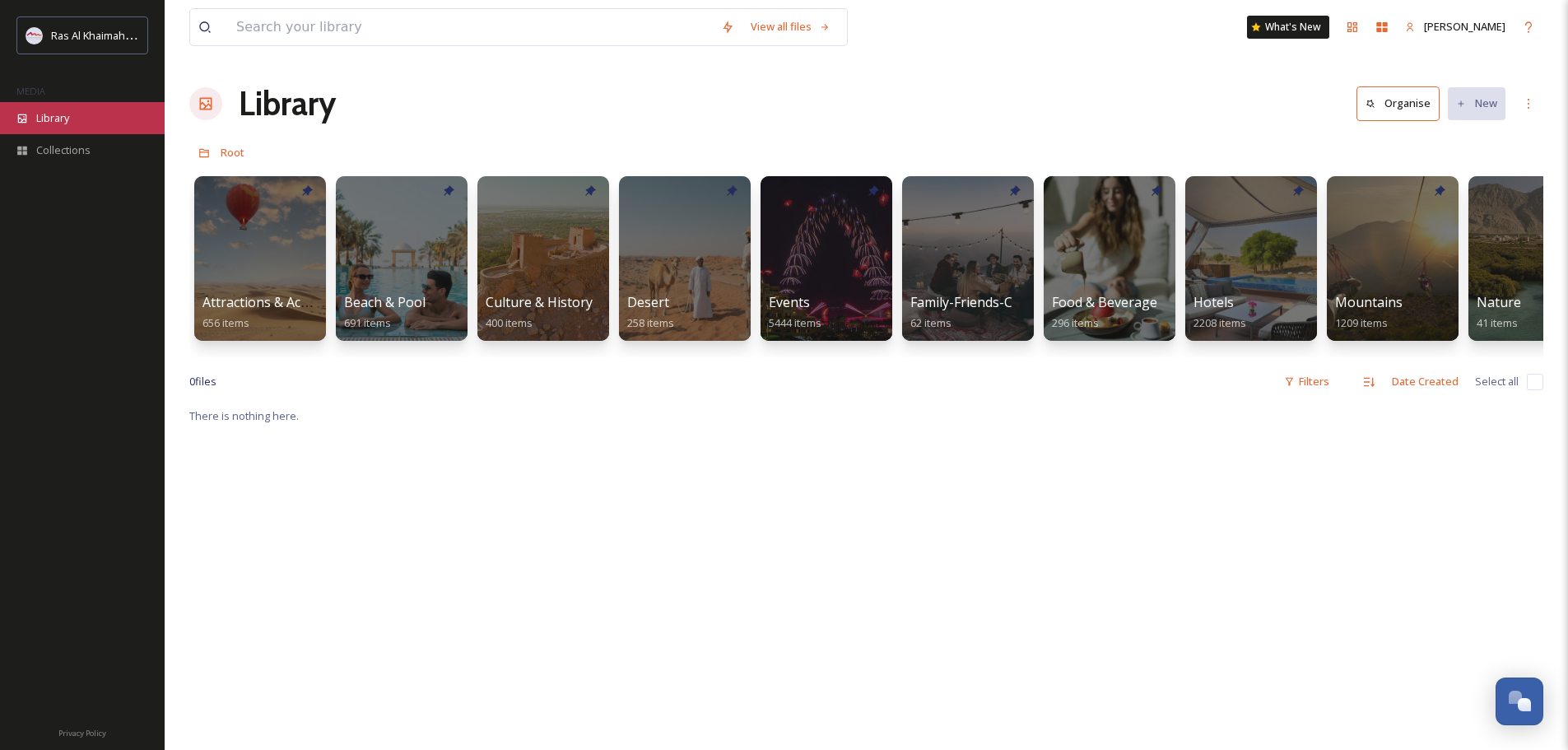
click at [72, 123] on div "Library" at bounding box center [82, 118] width 165 height 32
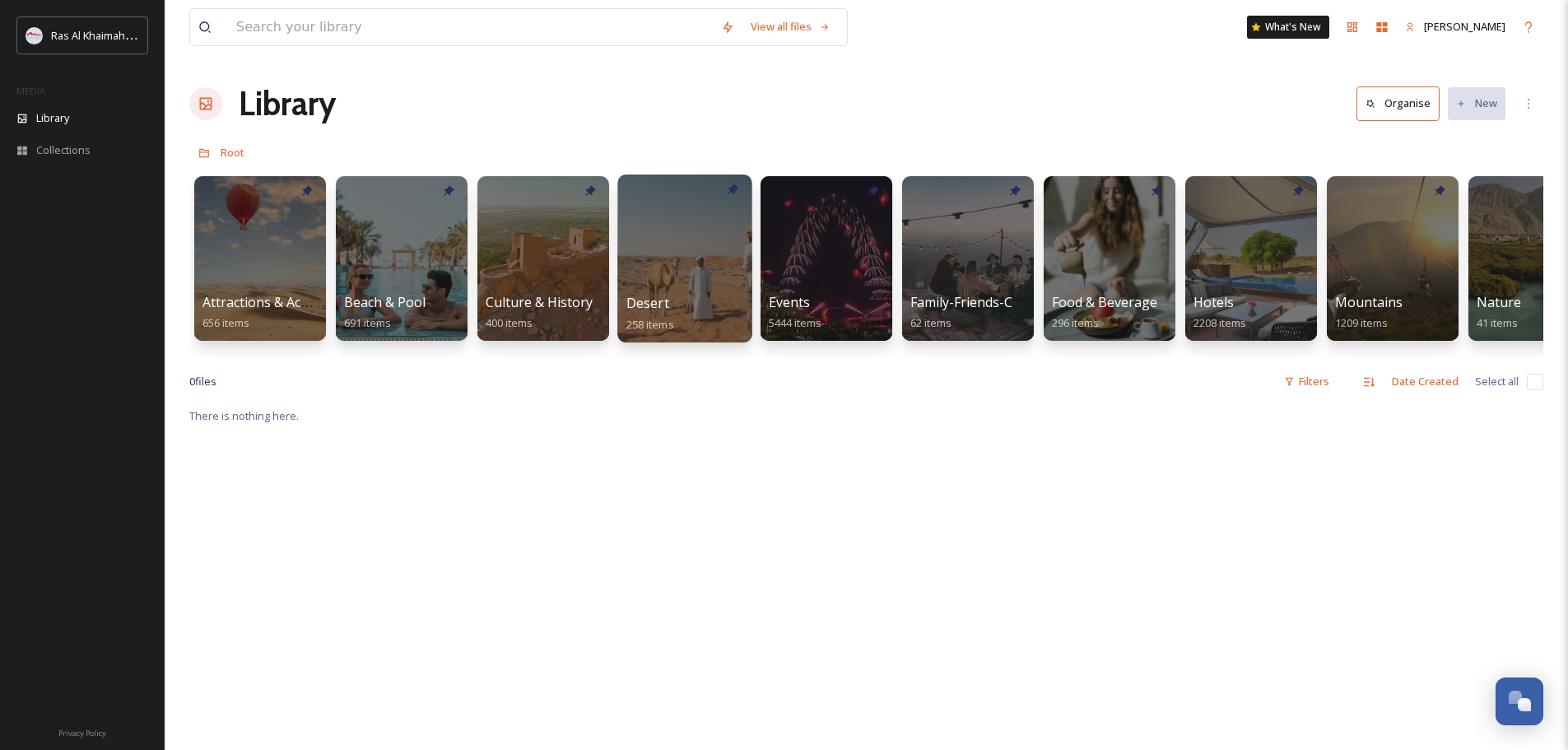
click at [688, 291] on div at bounding box center [684, 258] width 134 height 168
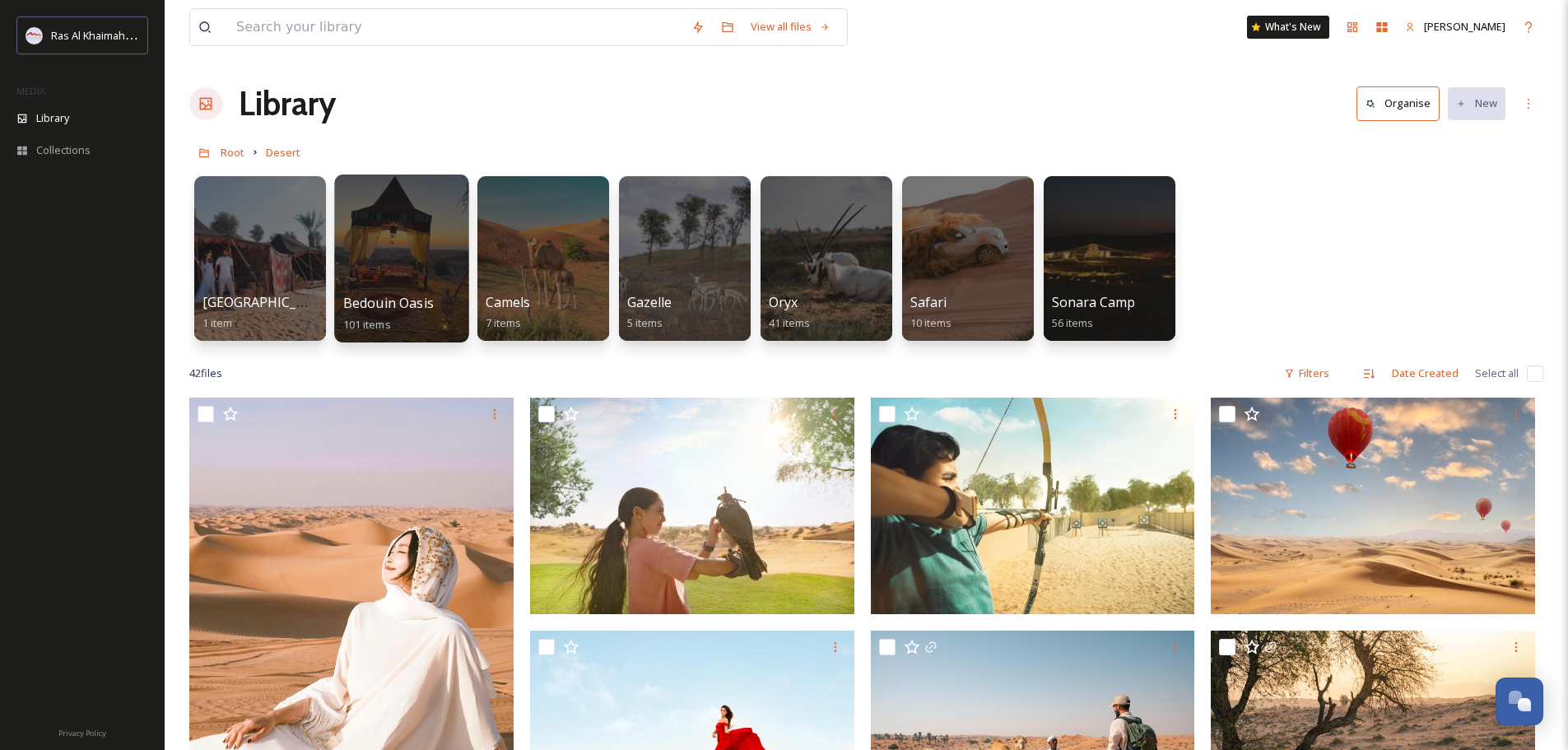
click at [395, 280] on div at bounding box center [401, 258] width 134 height 168
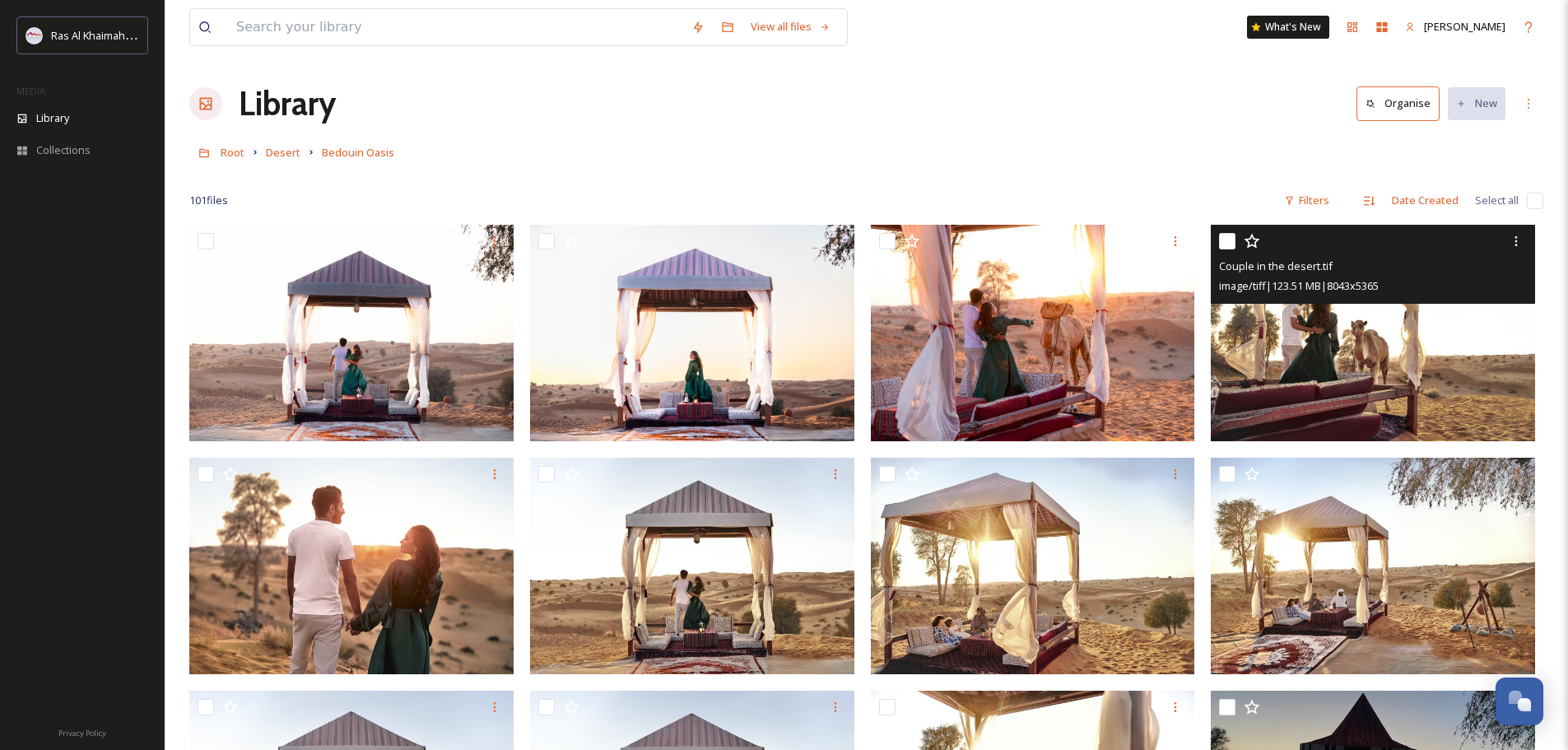
click at [1365, 343] on img at bounding box center [1373, 333] width 324 height 216
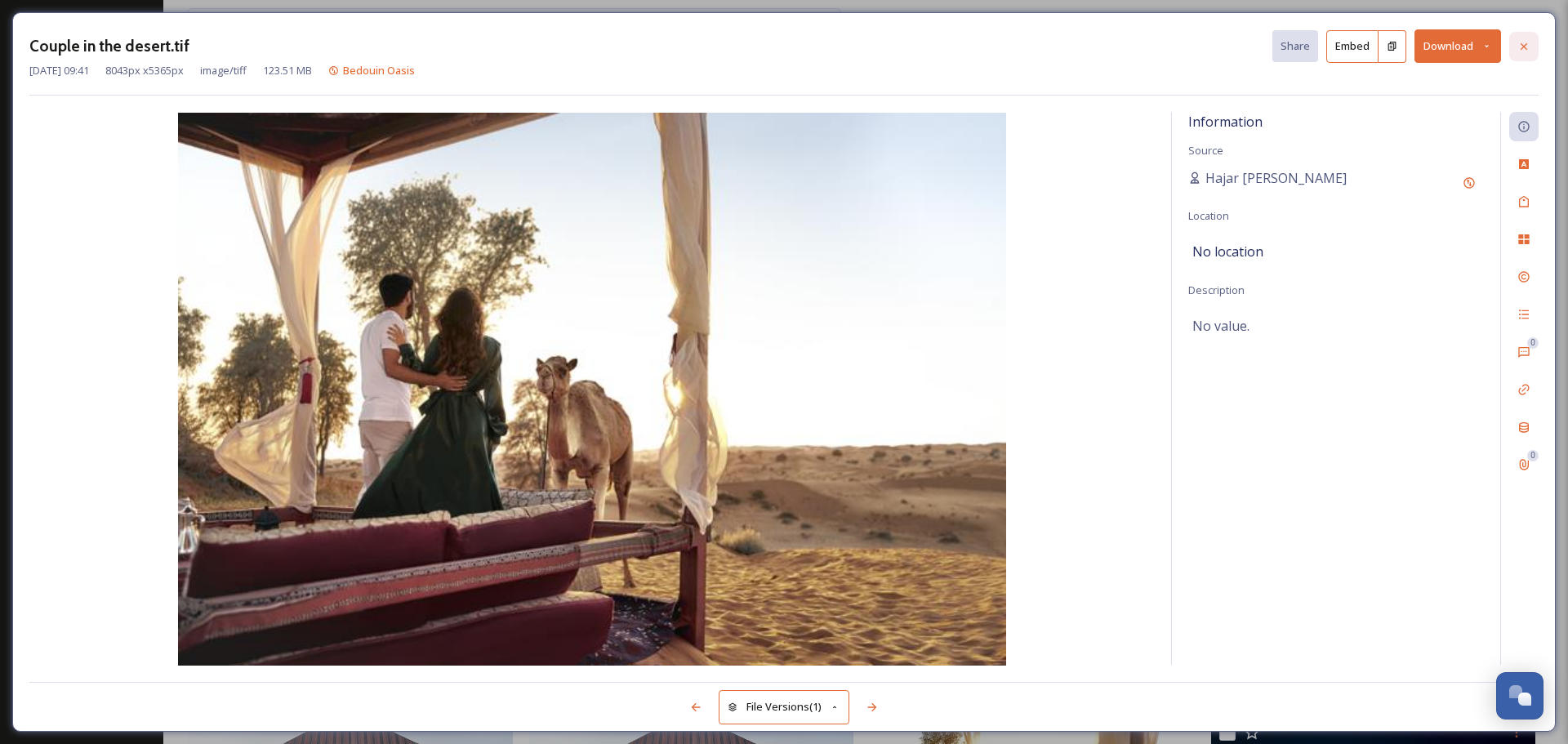
click at [1528, 42] on icon at bounding box center [1524, 46] width 13 height 13
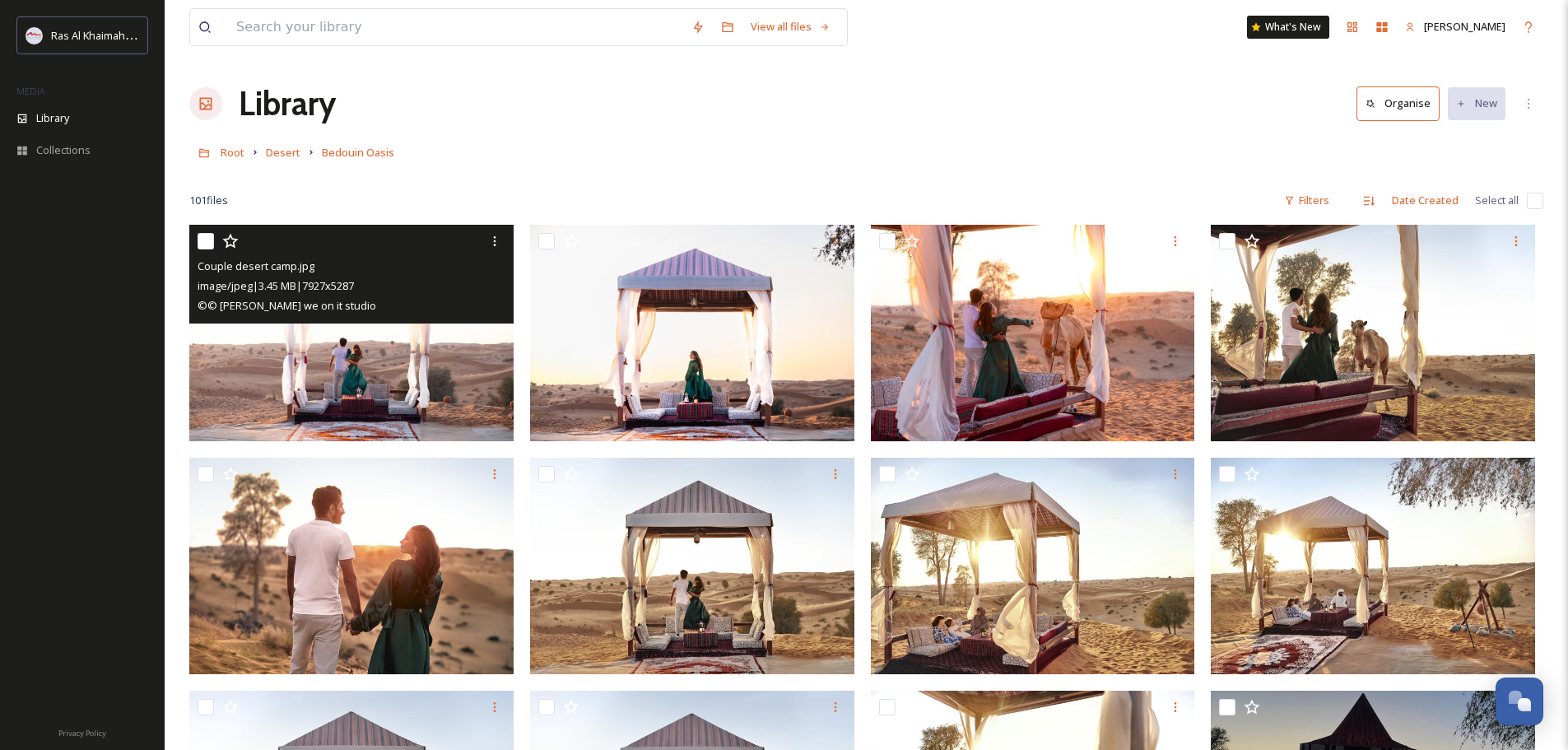
click at [423, 386] on img at bounding box center [351, 333] width 324 height 216
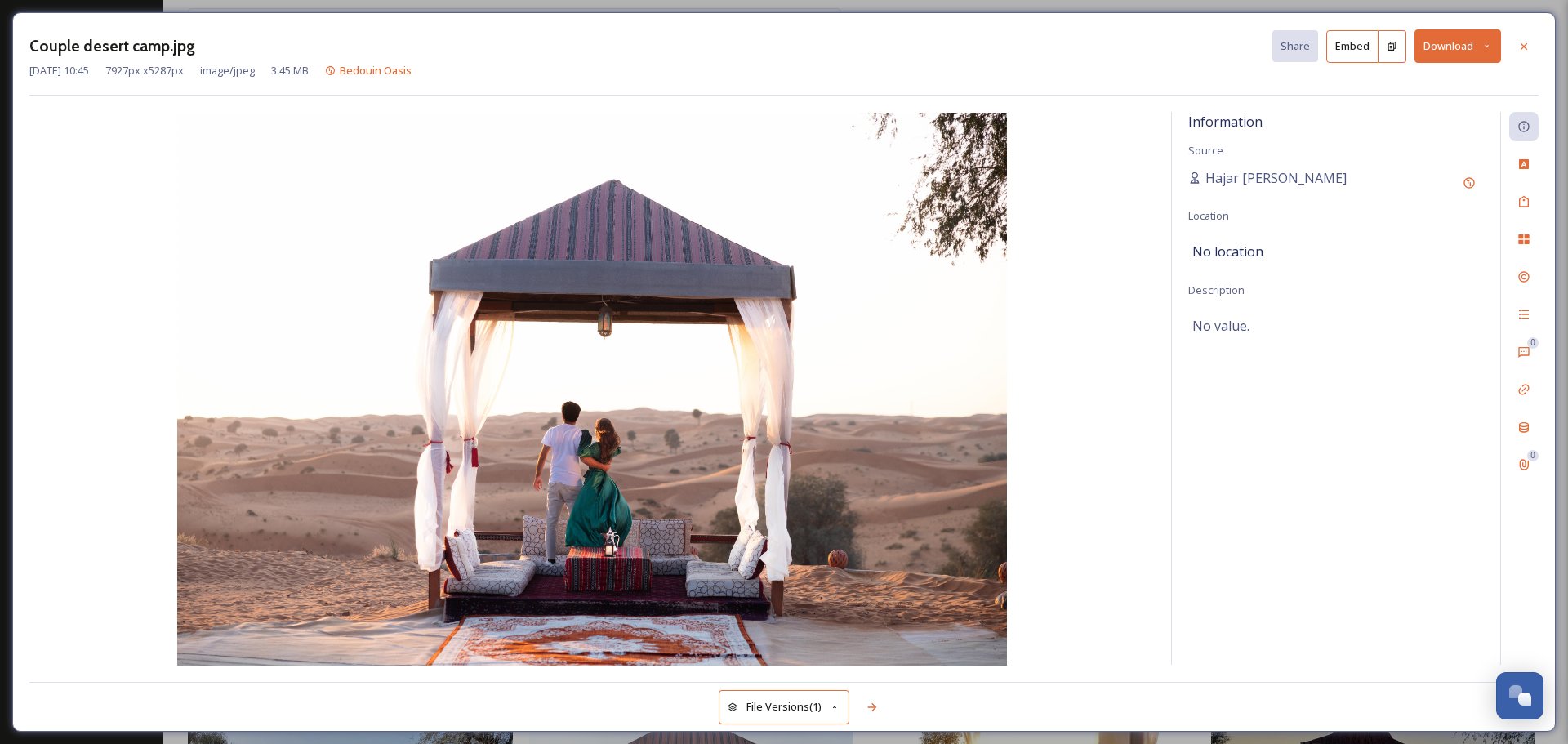
click at [1491, 45] on icon at bounding box center [1487, 46] width 10 height 10
click at [1463, 80] on span "Download Original (7927 x 5287)" at bounding box center [1415, 83] width 155 height 16
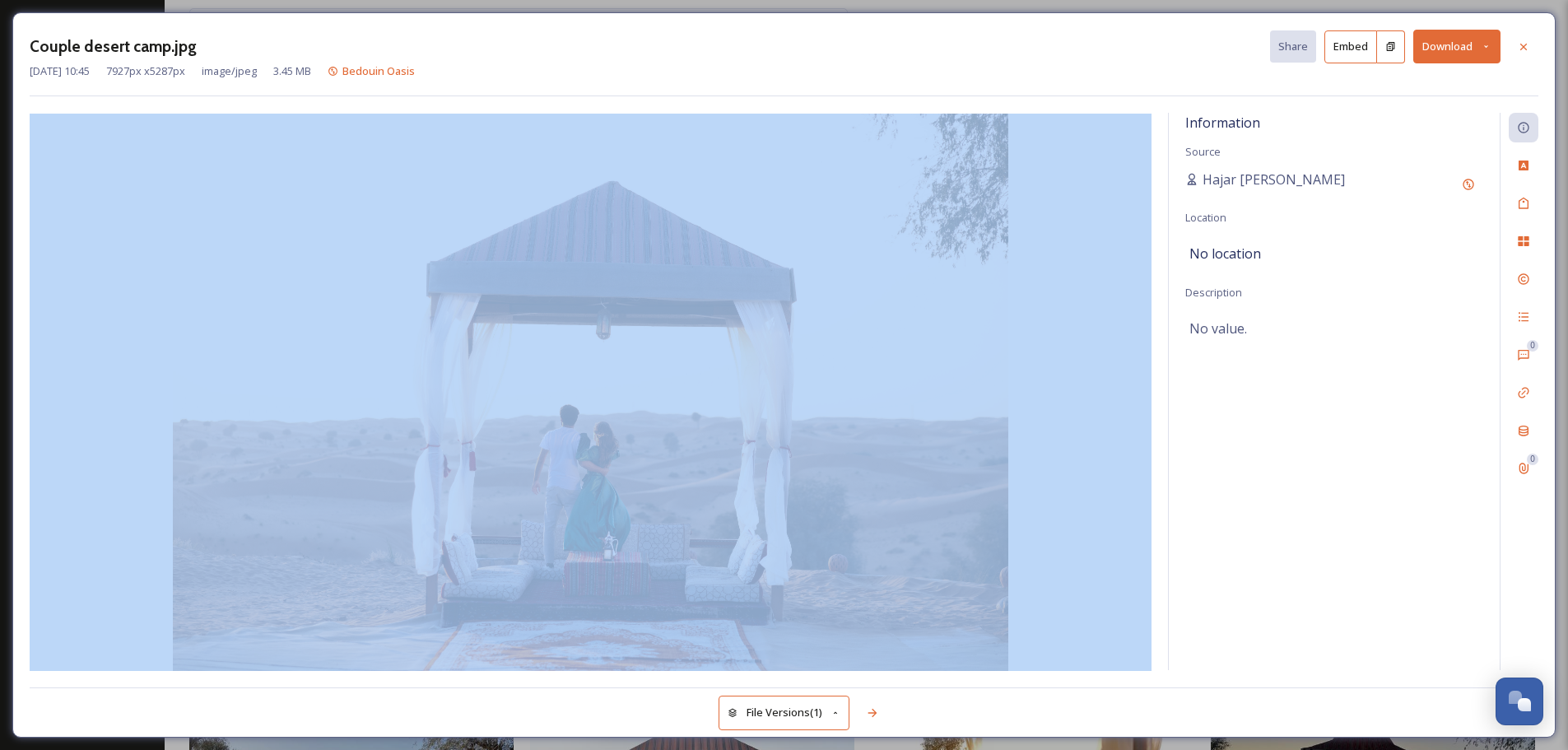
click at [1482, 60] on button "Download" at bounding box center [1458, 46] width 88 height 34
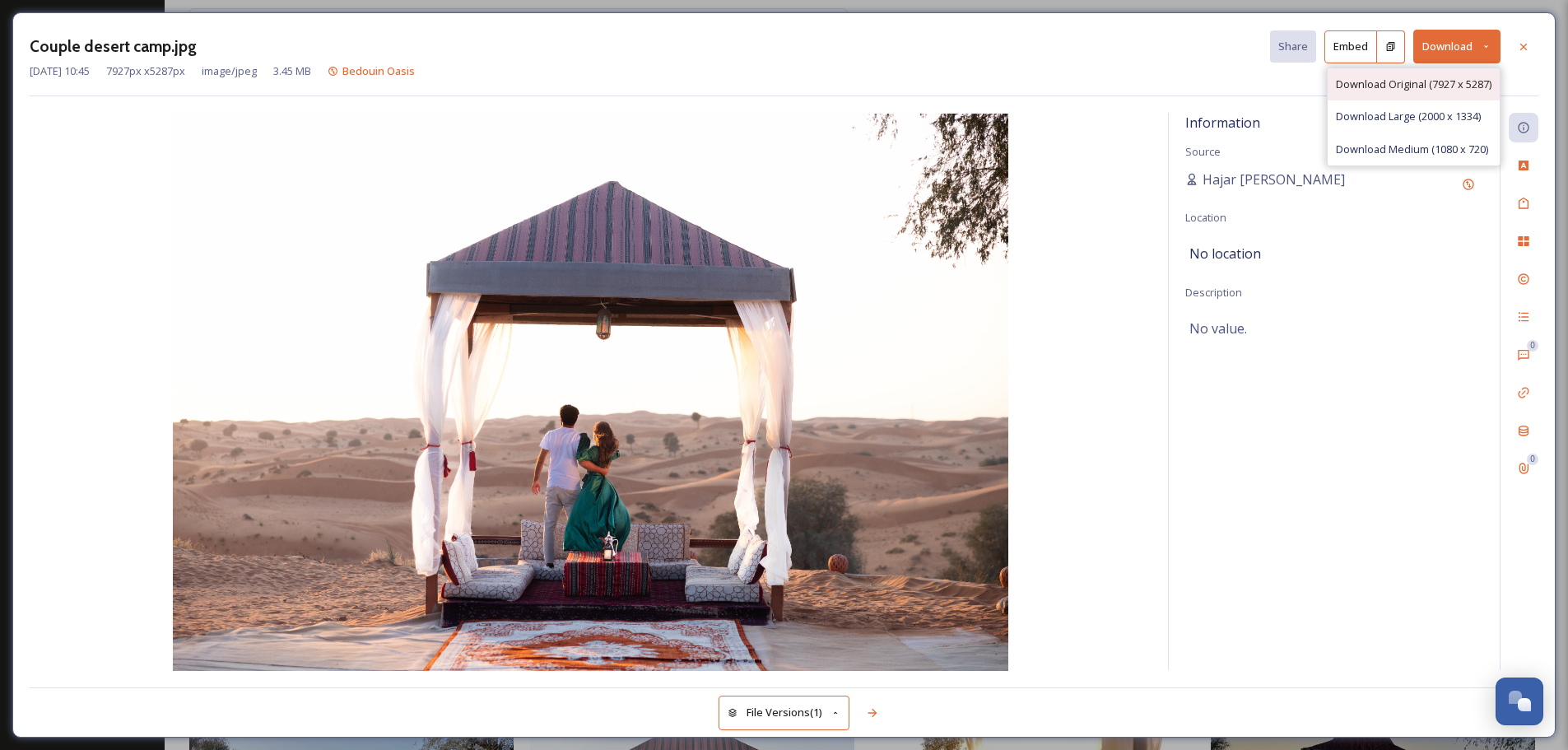
click at [1419, 85] on span "Download Original (7927 x 5287)" at bounding box center [1414, 84] width 156 height 16
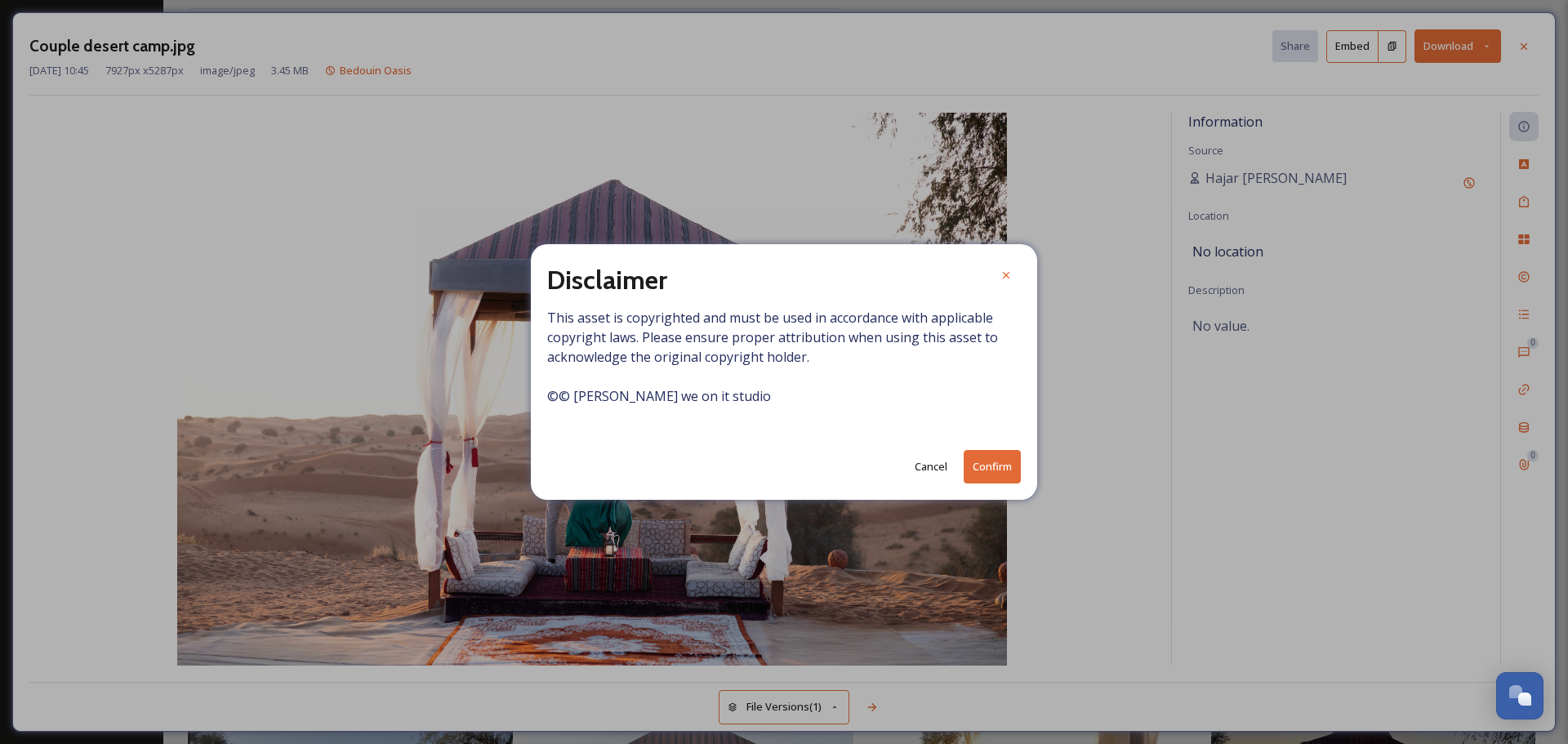
click at [985, 461] on button "Confirm" at bounding box center [993, 466] width 57 height 34
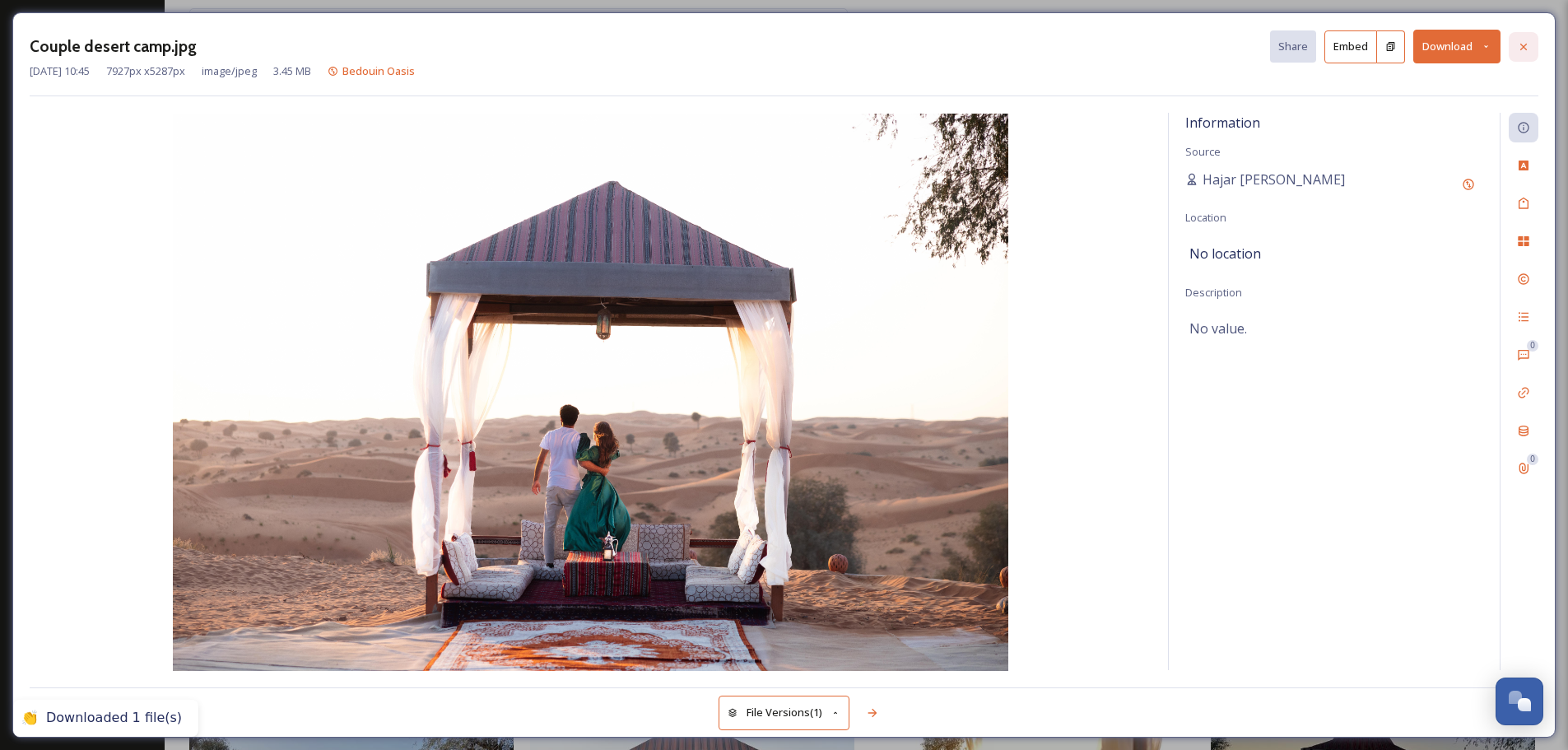
click at [1524, 44] on icon at bounding box center [1523, 46] width 13 height 13
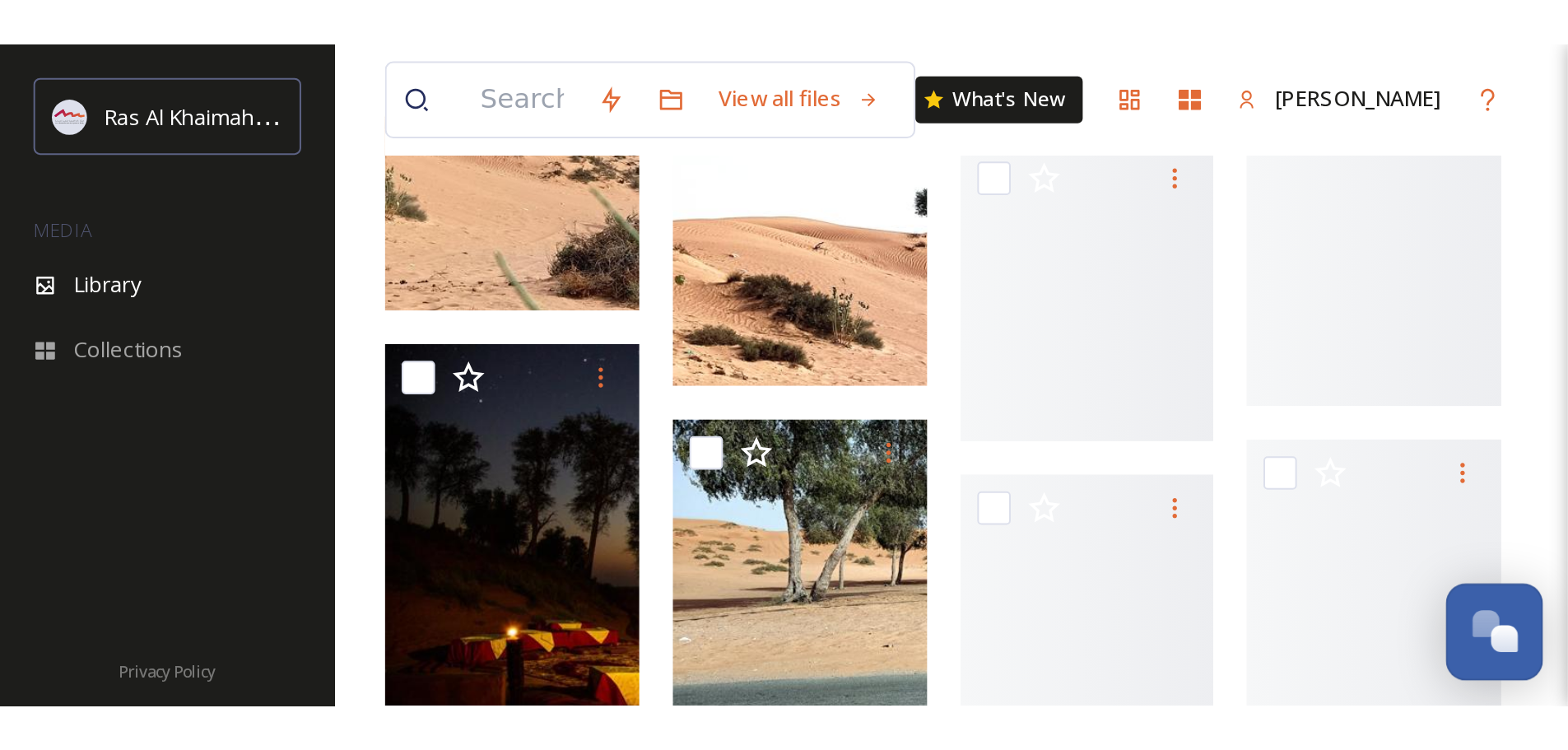
scroll to position [1371, 0]
